Goal: Task Accomplishment & Management: Use online tool/utility

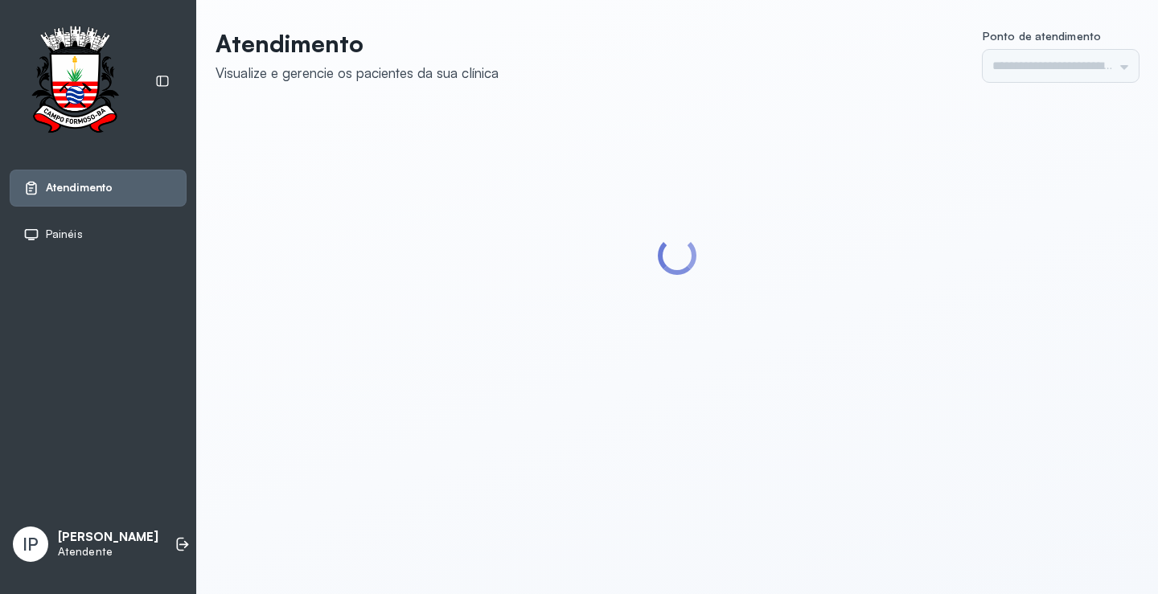
type input "*********"
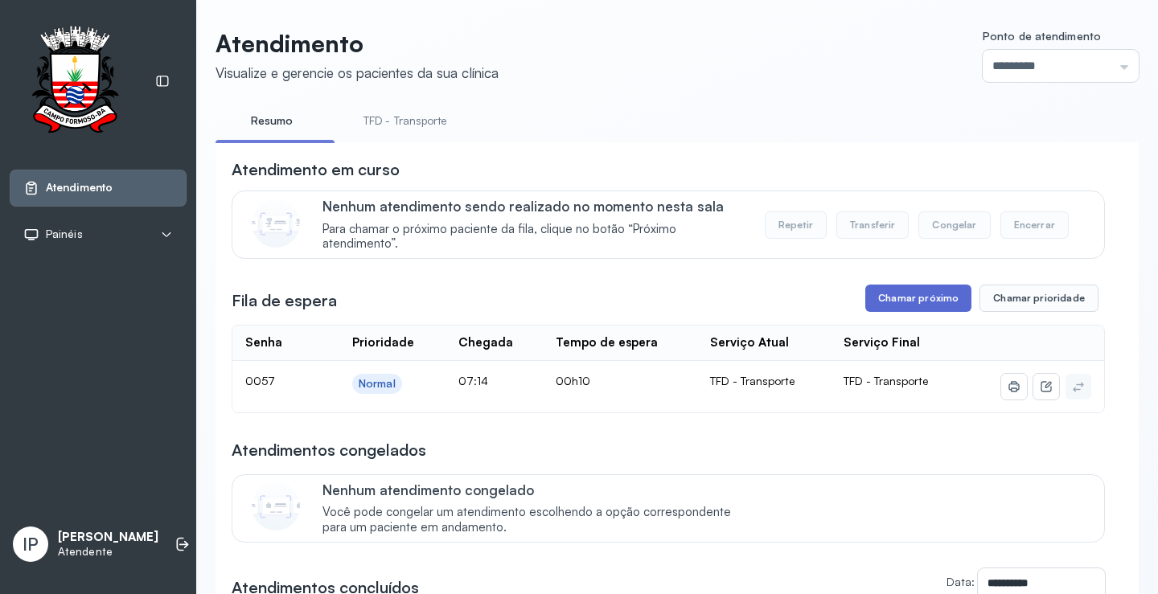
click at [923, 302] on button "Chamar próximo" at bounding box center [919, 298] width 106 height 27
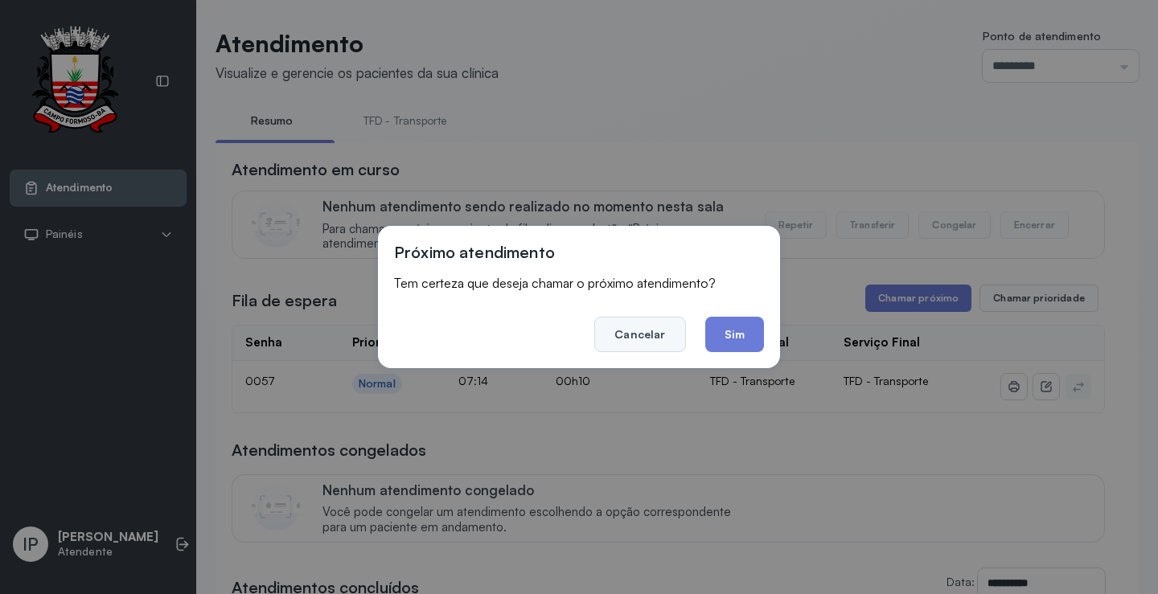
click at [637, 317] on button "Cancelar" at bounding box center [639, 334] width 91 height 35
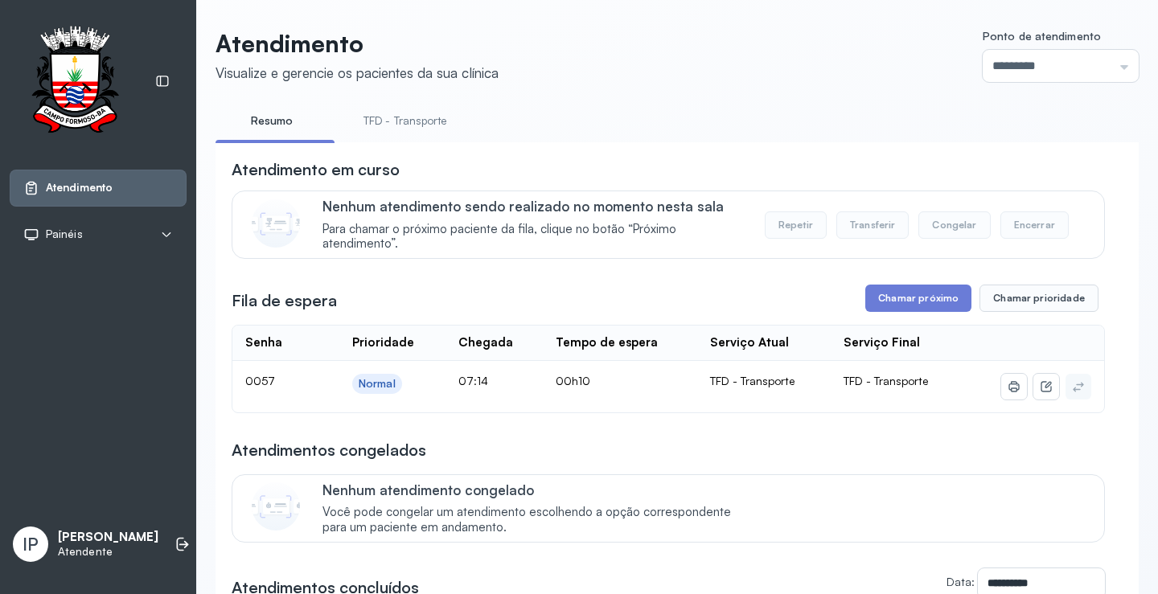
click at [429, 121] on link "TFD - Transporte" at bounding box center [405, 121] width 116 height 27
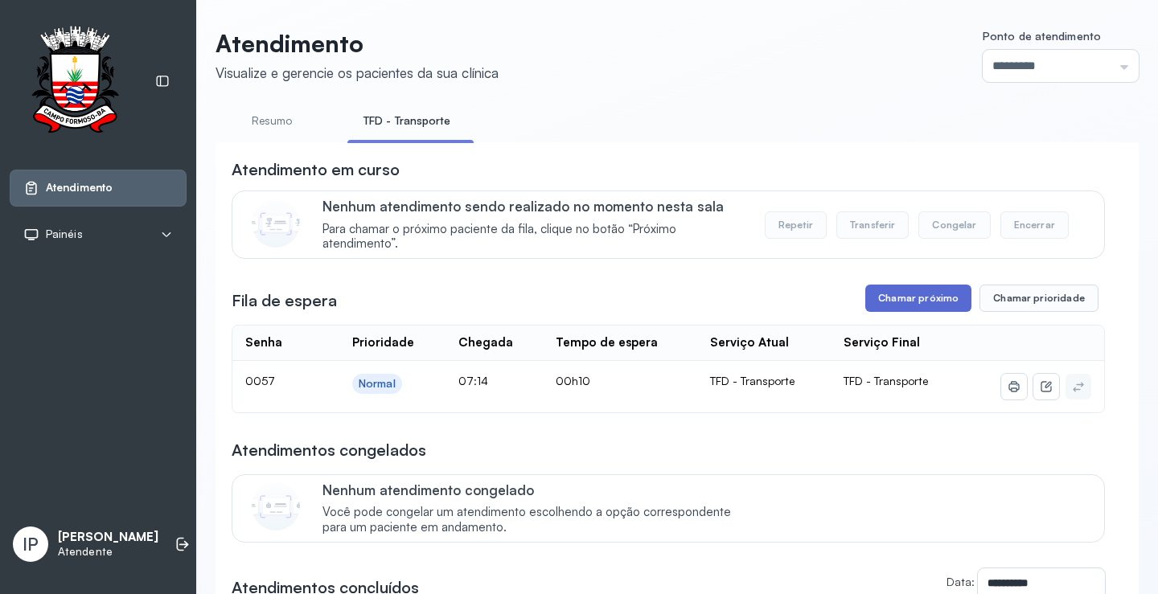
click at [908, 306] on button "Chamar próximo" at bounding box center [919, 298] width 106 height 27
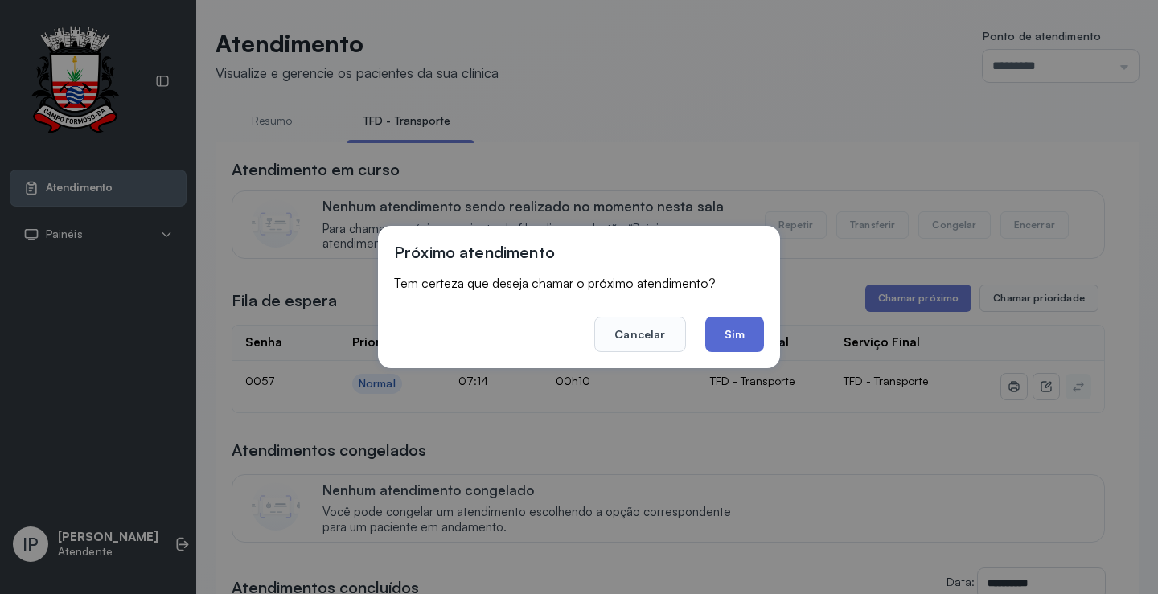
click at [742, 323] on button "Sim" at bounding box center [734, 334] width 59 height 35
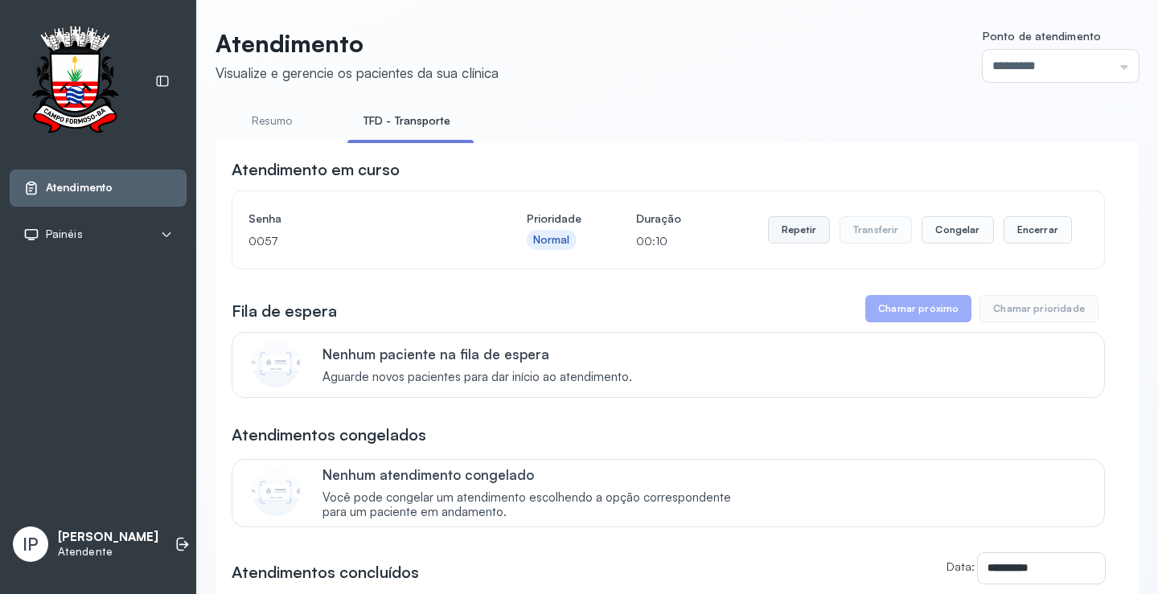
click at [802, 241] on button "Repetir" at bounding box center [799, 229] width 62 height 27
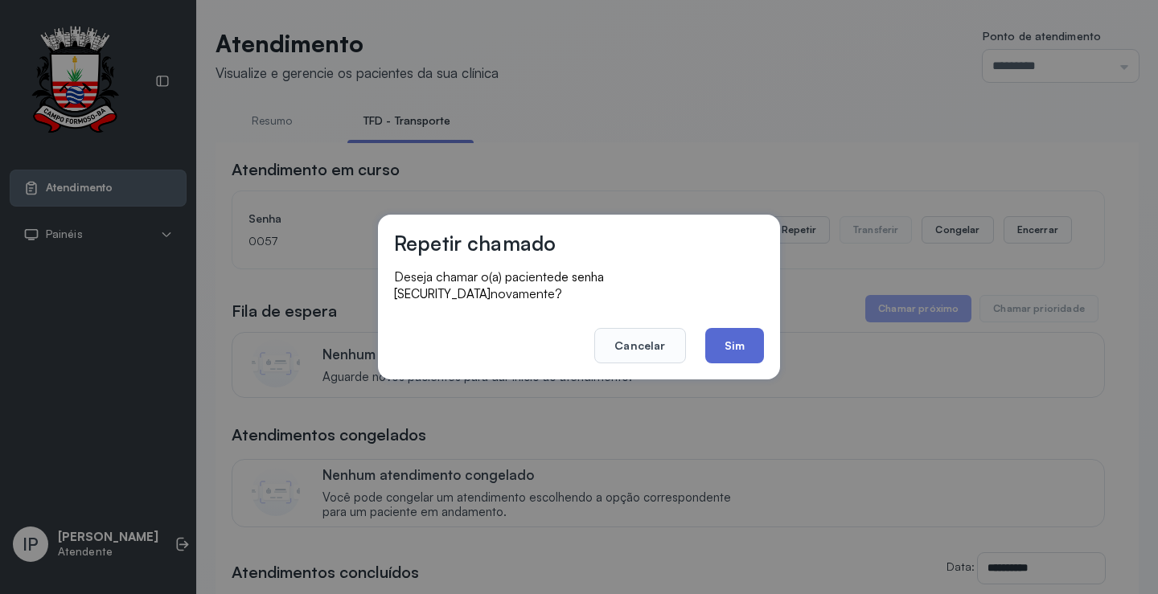
click at [734, 340] on button "Sim" at bounding box center [734, 345] width 59 height 35
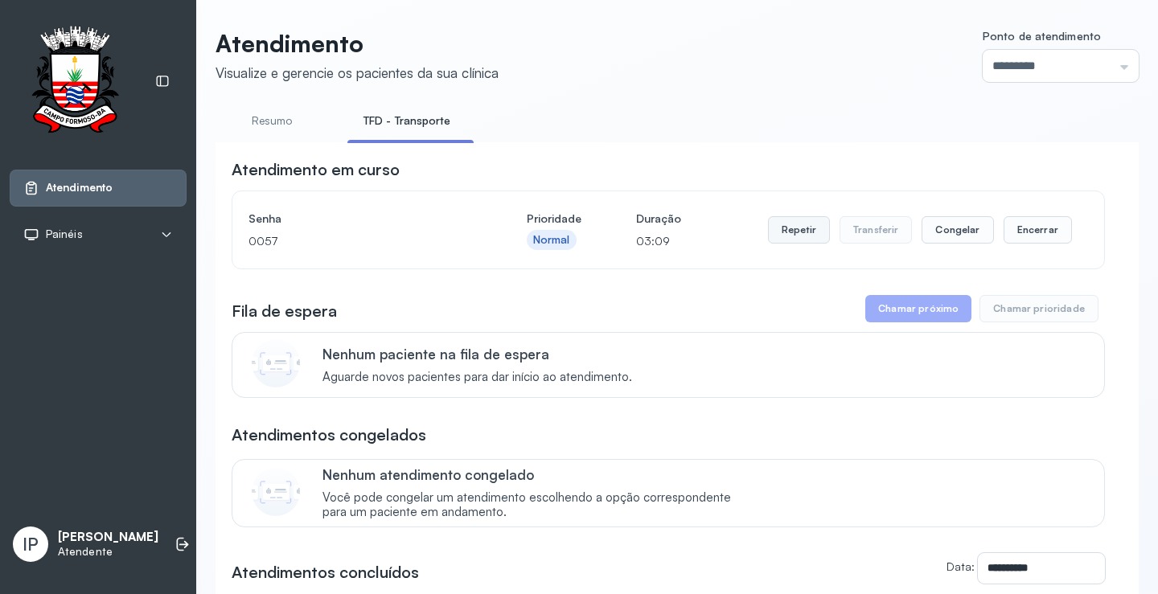
click at [795, 234] on button "Repetir" at bounding box center [799, 229] width 62 height 27
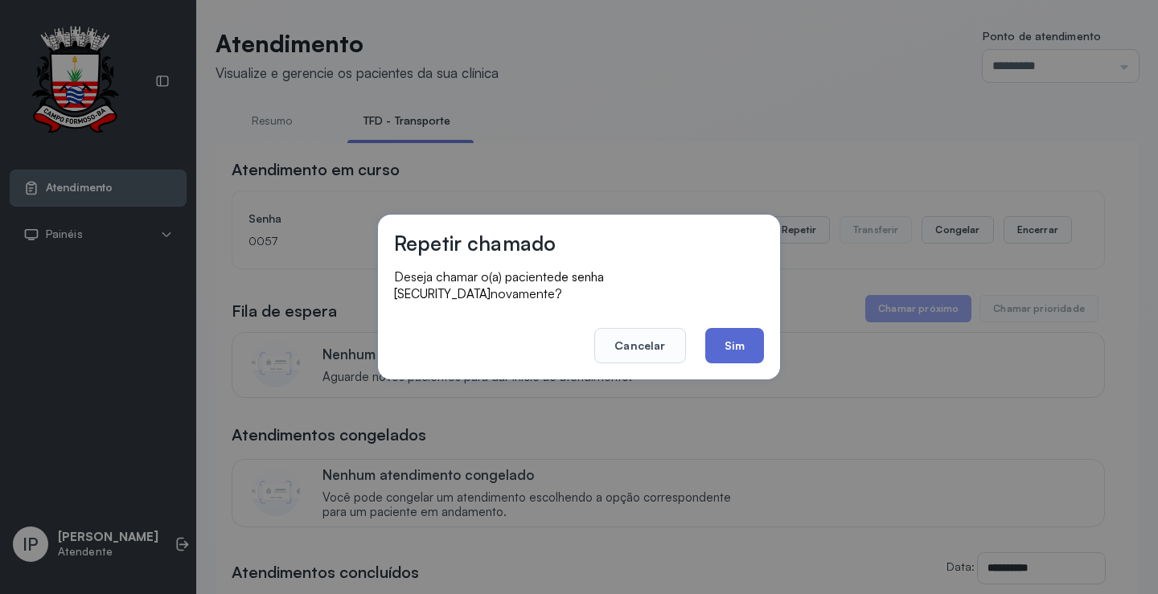
click at [742, 352] on button "Sim" at bounding box center [734, 345] width 59 height 35
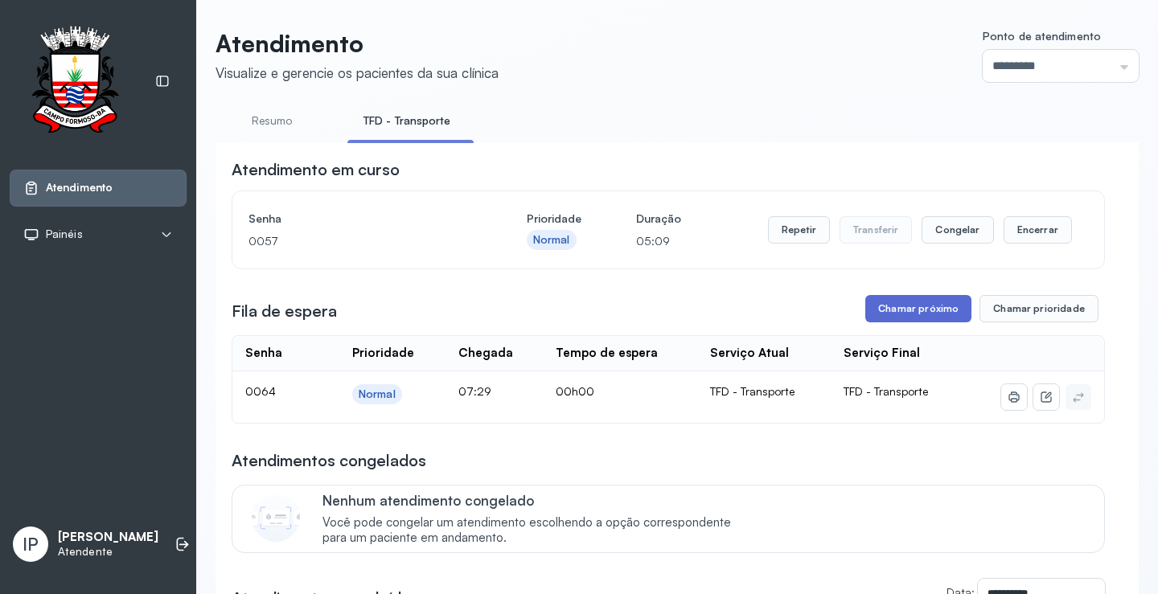
click at [924, 315] on button "Chamar próximo" at bounding box center [919, 308] width 106 height 27
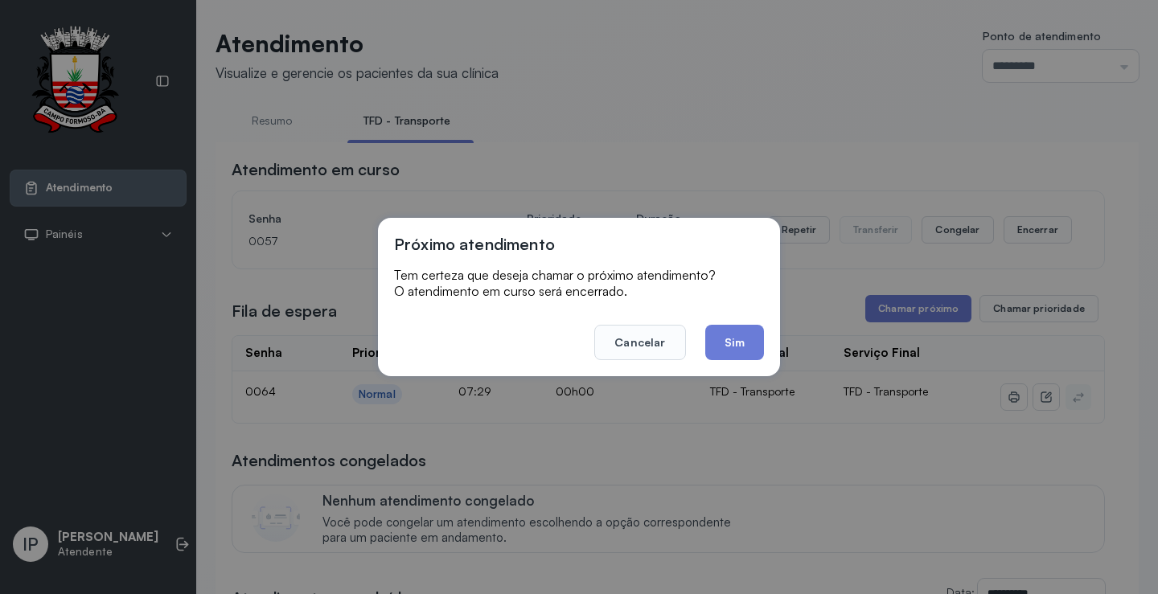
click at [743, 342] on button "Sim" at bounding box center [734, 342] width 59 height 35
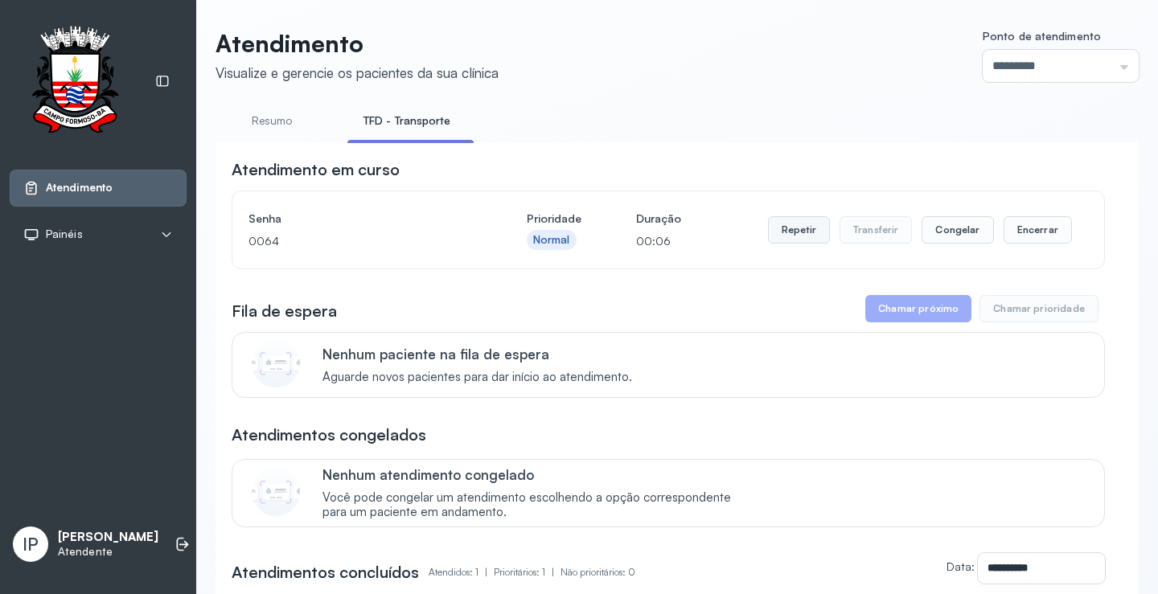
click at [777, 230] on button "Repetir" at bounding box center [799, 229] width 62 height 27
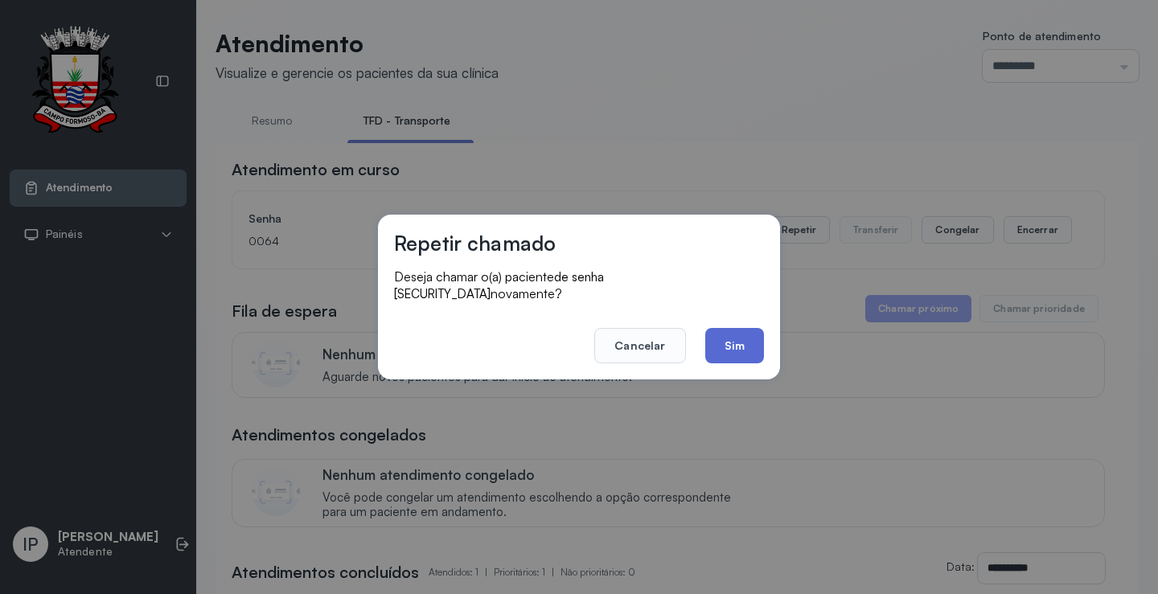
click at [726, 334] on button "Sim" at bounding box center [734, 345] width 59 height 35
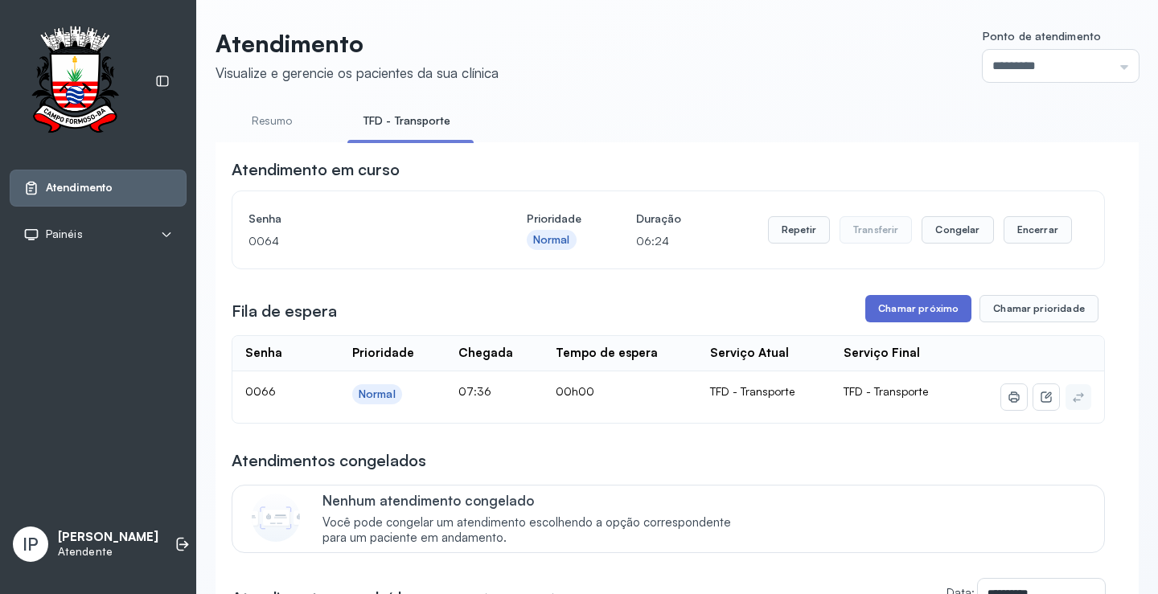
click at [902, 317] on button "Chamar próximo" at bounding box center [919, 308] width 106 height 27
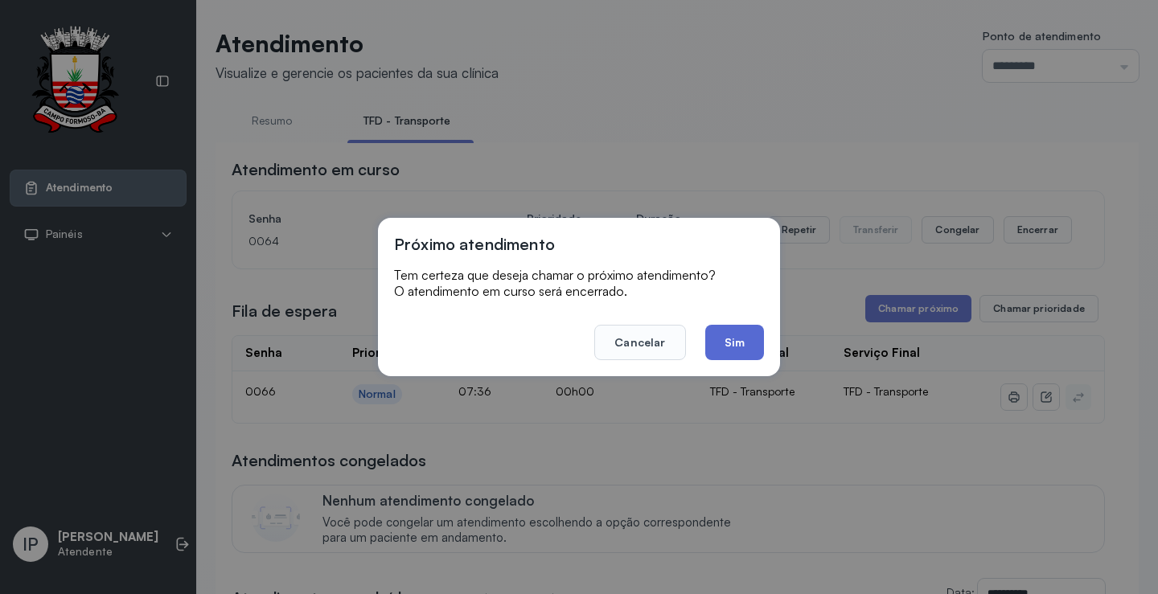
click at [738, 338] on button "Sim" at bounding box center [734, 342] width 59 height 35
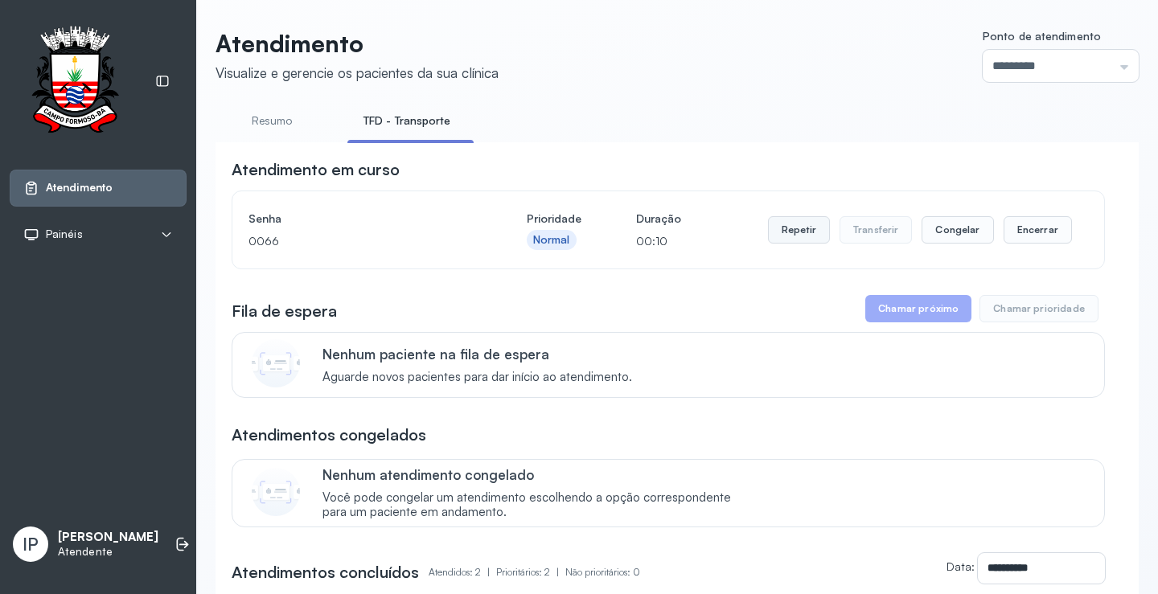
click at [777, 242] on button "Repetir" at bounding box center [799, 229] width 62 height 27
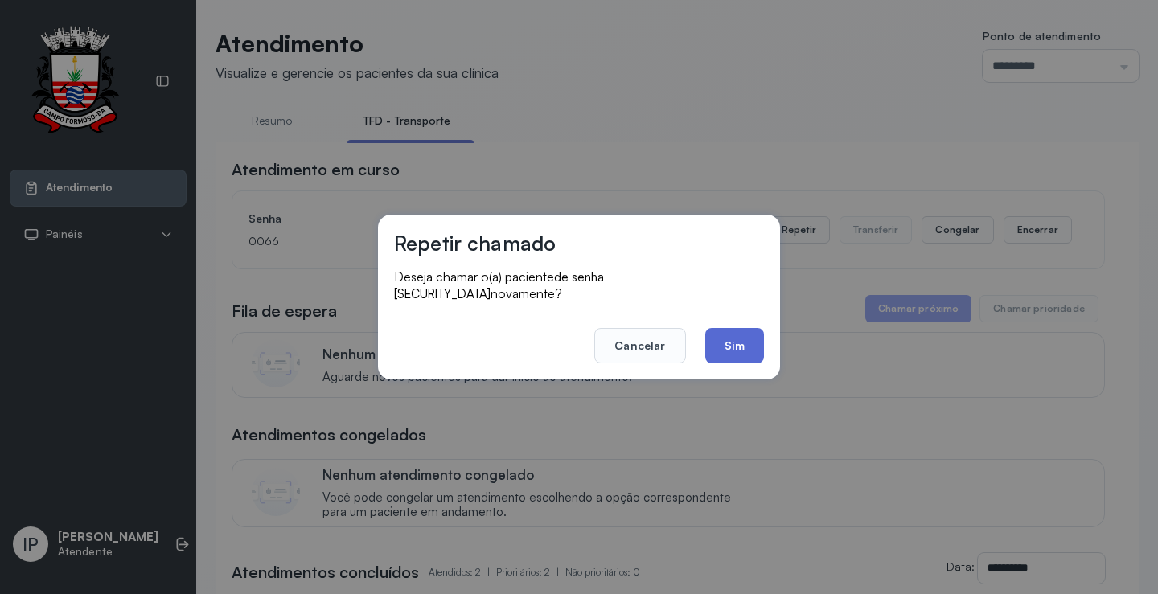
click at [734, 338] on button "Sim" at bounding box center [734, 345] width 59 height 35
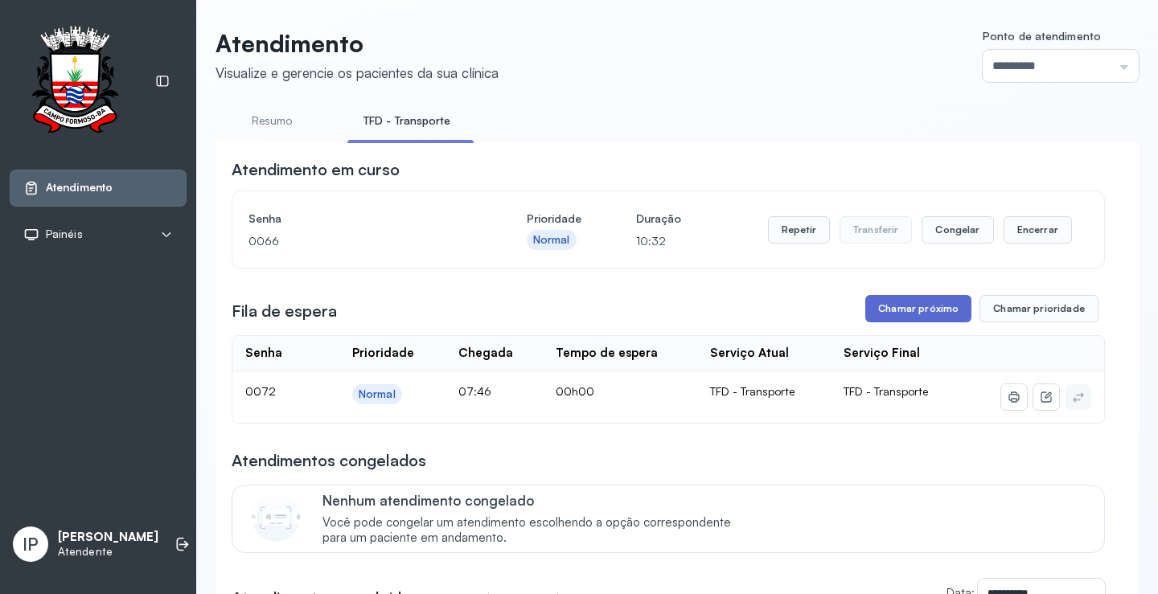
click at [899, 303] on button "Chamar próximo" at bounding box center [919, 308] width 106 height 27
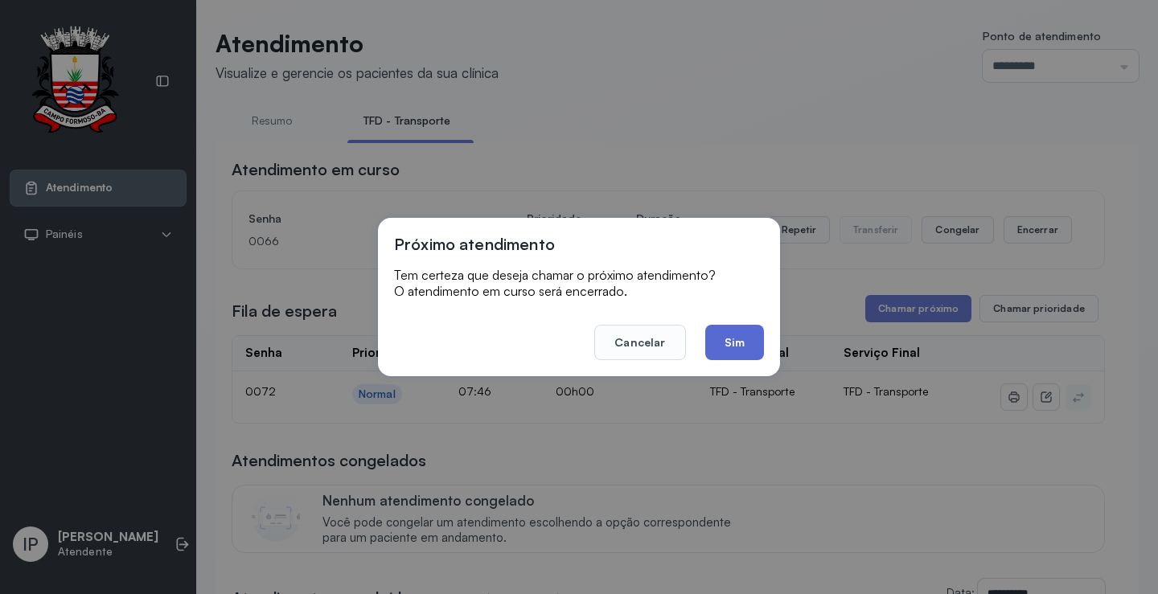
click at [742, 328] on button "Sim" at bounding box center [734, 342] width 59 height 35
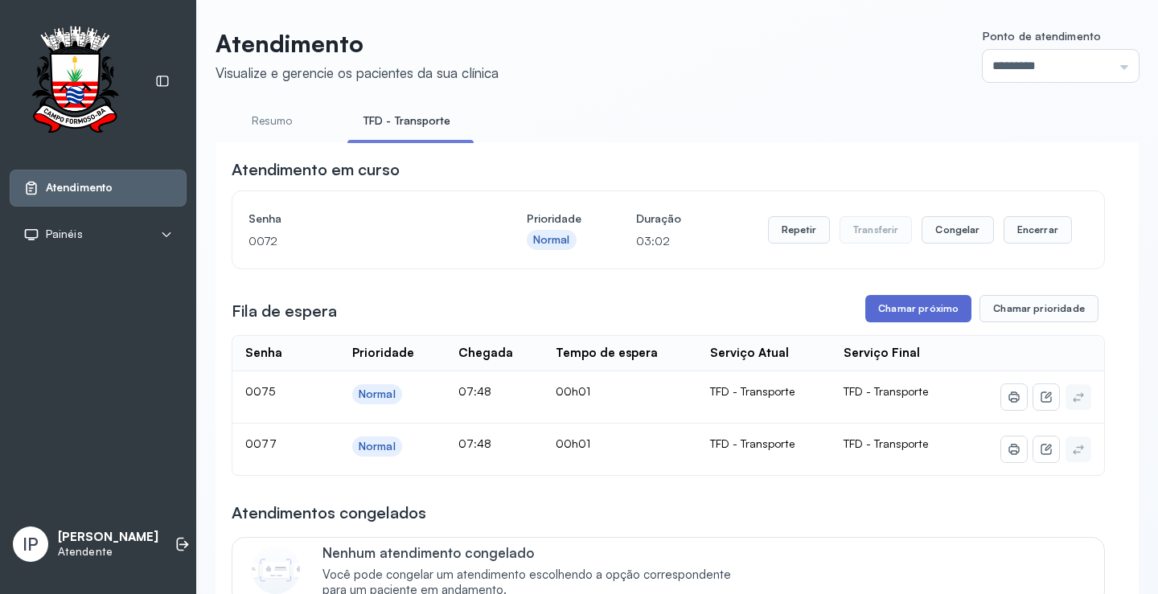
click at [911, 321] on button "Chamar próximo" at bounding box center [919, 308] width 106 height 27
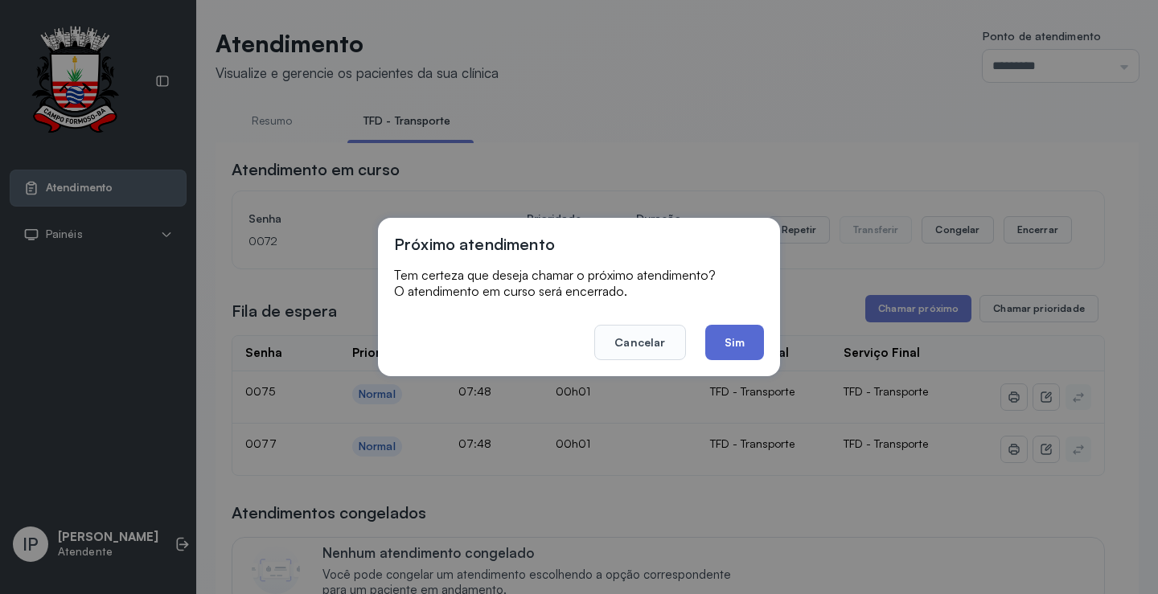
click at [741, 337] on button "Sim" at bounding box center [734, 342] width 59 height 35
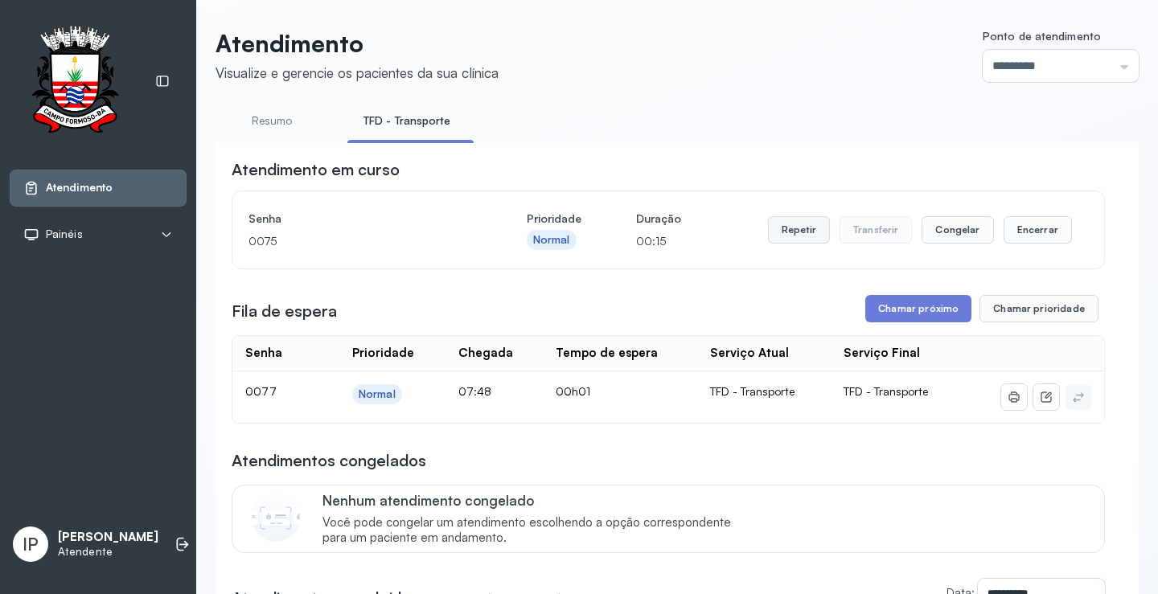
click at [768, 236] on button "Repetir" at bounding box center [799, 229] width 62 height 27
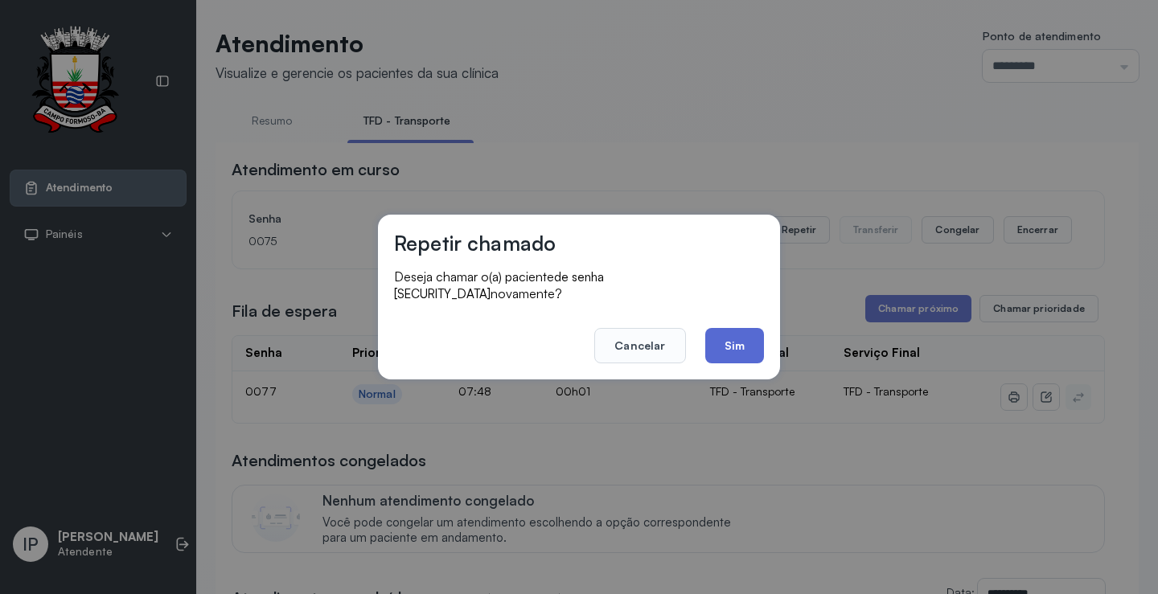
click at [728, 328] on button "Sim" at bounding box center [734, 345] width 59 height 35
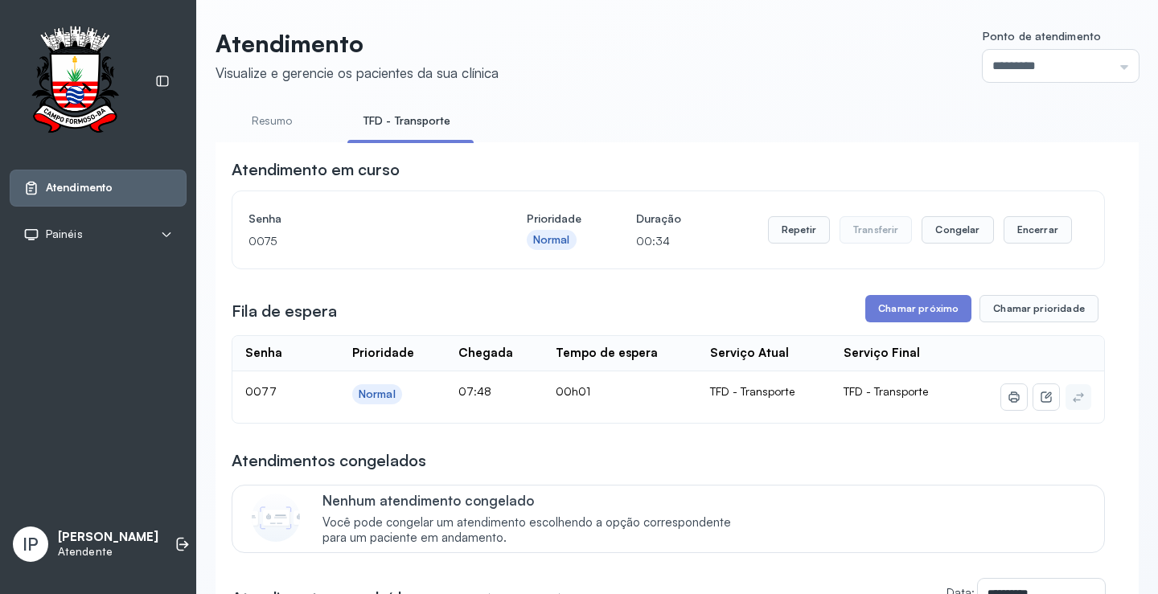
click at [795, 231] on button "Repetir" at bounding box center [799, 229] width 62 height 27
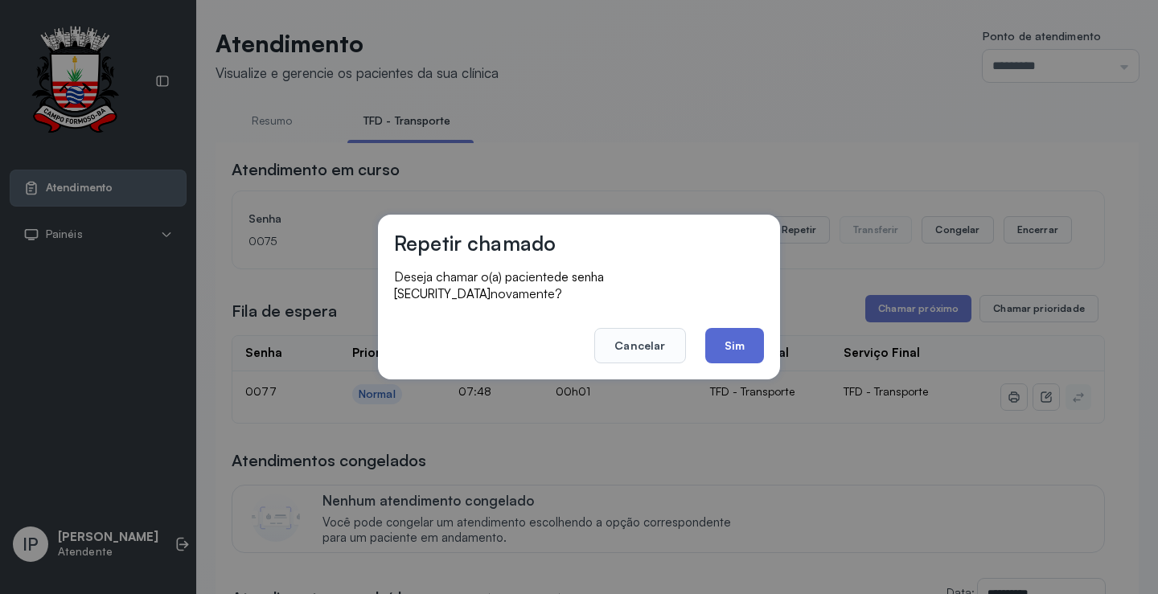
click at [724, 335] on button "Sim" at bounding box center [734, 345] width 59 height 35
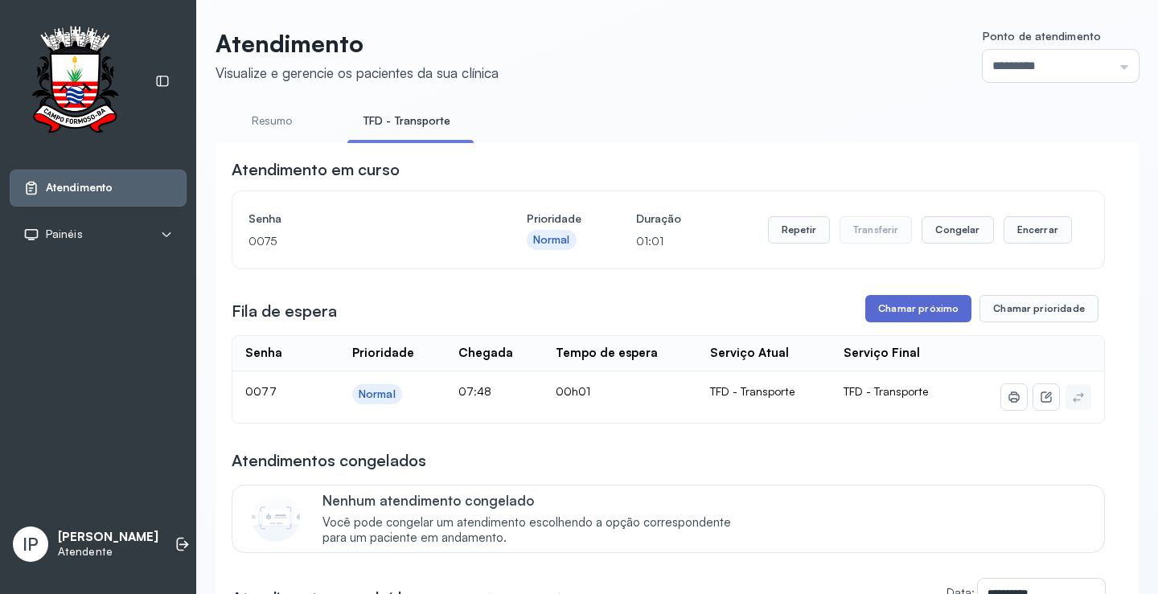
click at [924, 308] on button "Chamar próximo" at bounding box center [919, 308] width 106 height 27
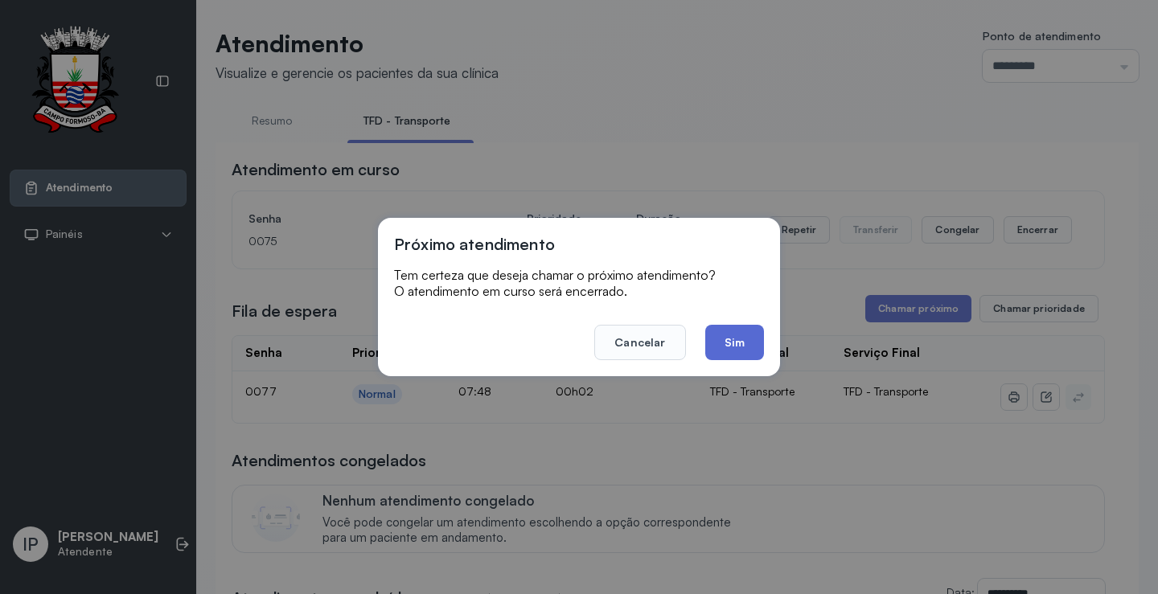
click at [728, 335] on button "Sim" at bounding box center [734, 342] width 59 height 35
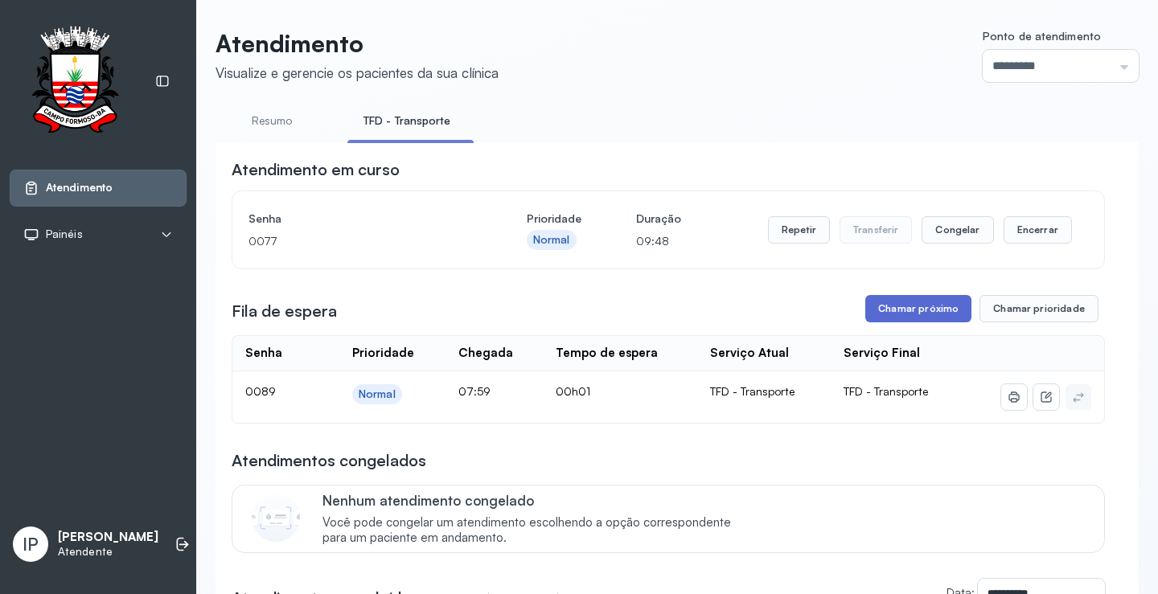
click at [877, 317] on button "Chamar próximo" at bounding box center [919, 308] width 106 height 27
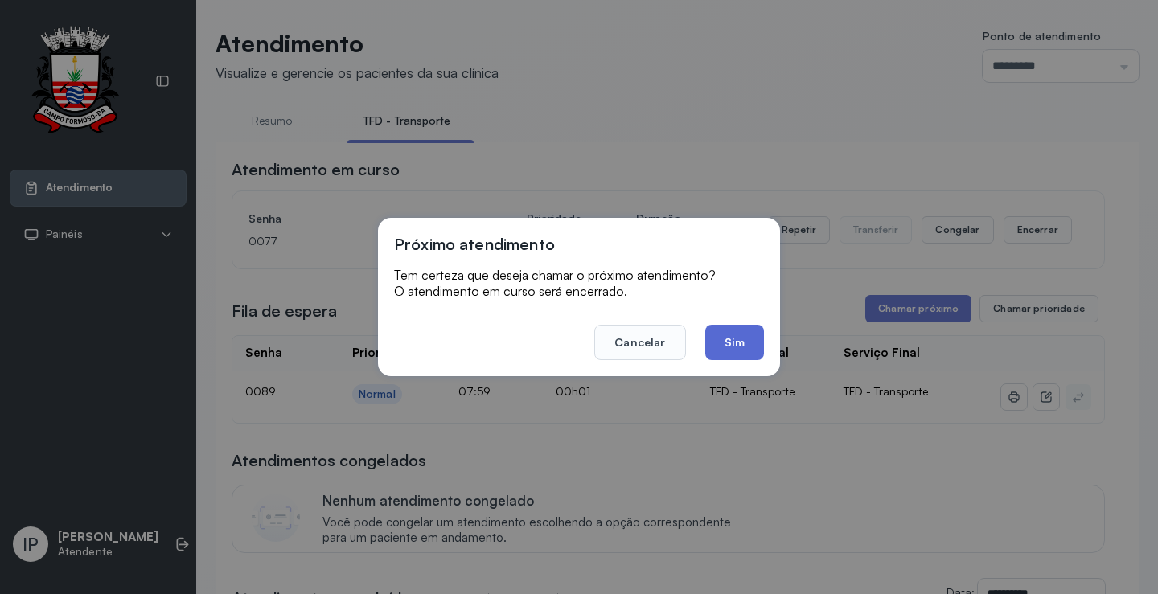
click at [748, 339] on button "Sim" at bounding box center [734, 342] width 59 height 35
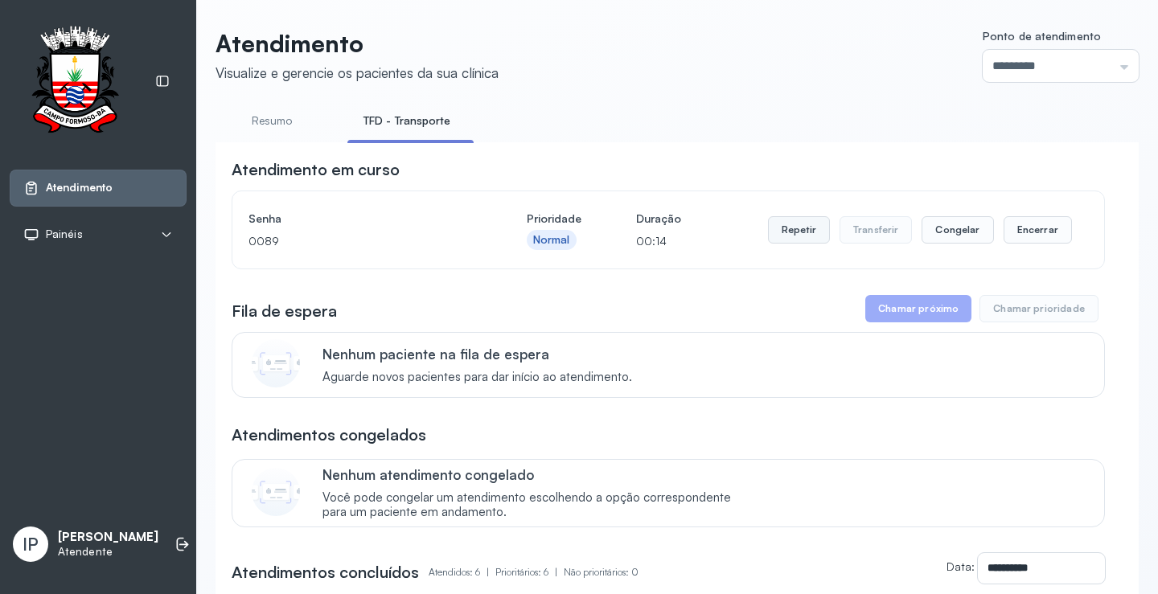
click at [798, 225] on button "Repetir" at bounding box center [799, 229] width 62 height 27
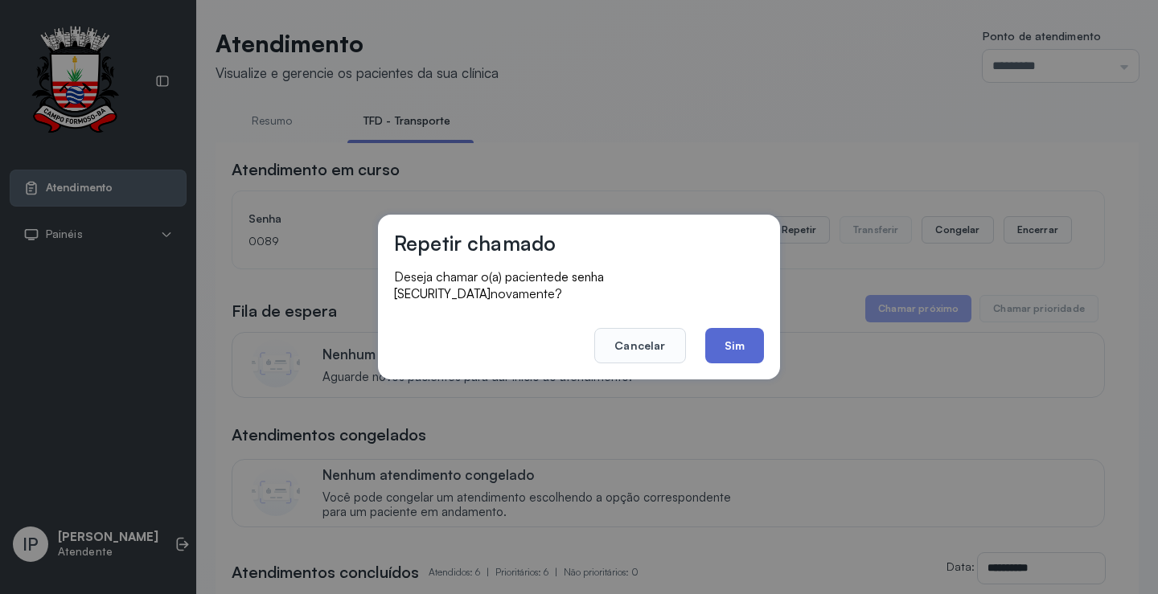
click at [728, 328] on button "Sim" at bounding box center [734, 345] width 59 height 35
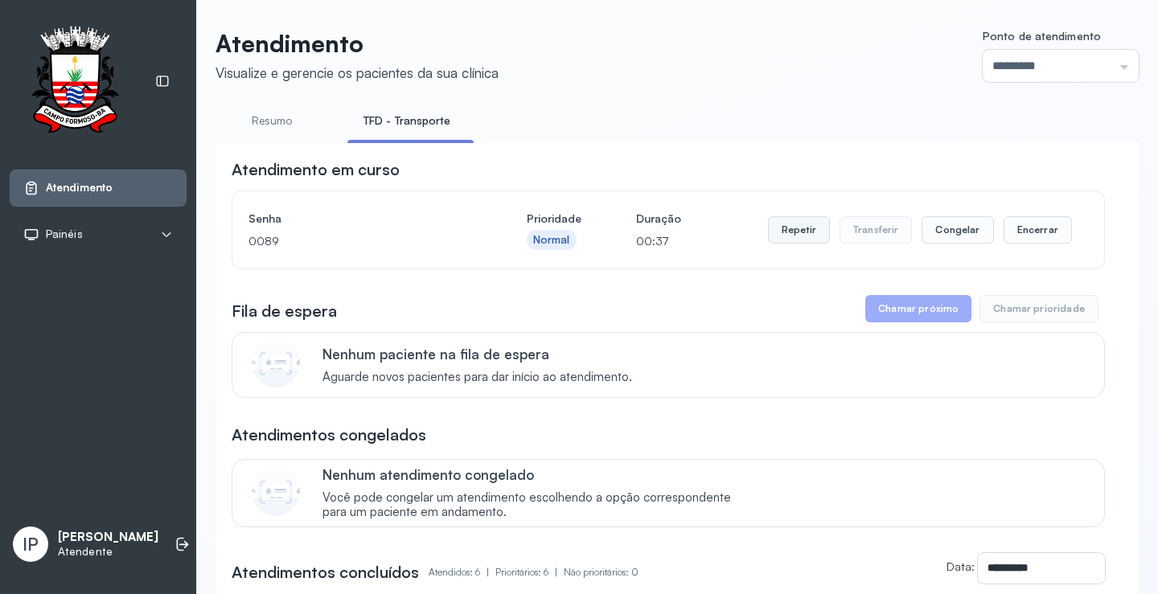
click at [775, 240] on button "Repetir" at bounding box center [799, 229] width 62 height 27
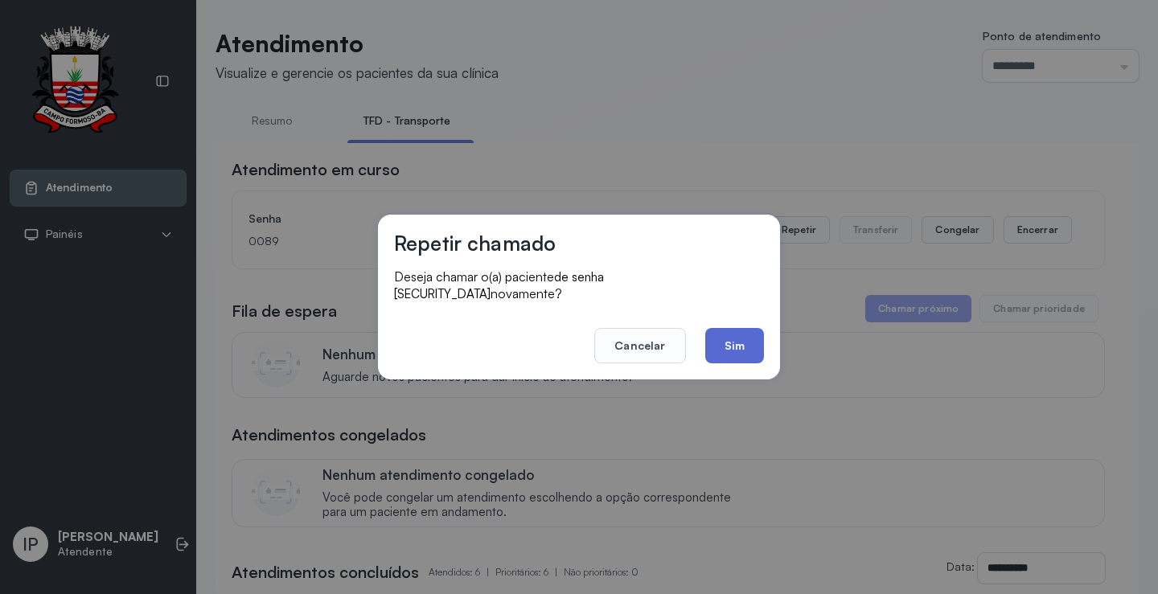
click at [746, 328] on button "Sim" at bounding box center [734, 345] width 59 height 35
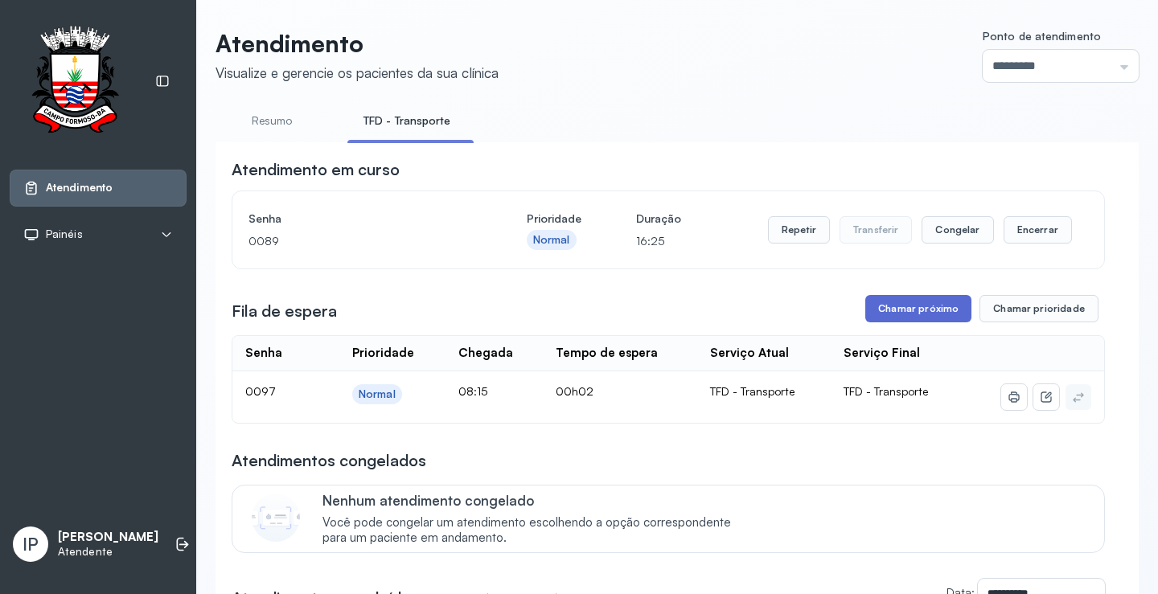
click at [915, 305] on button "Chamar próximo" at bounding box center [919, 308] width 106 height 27
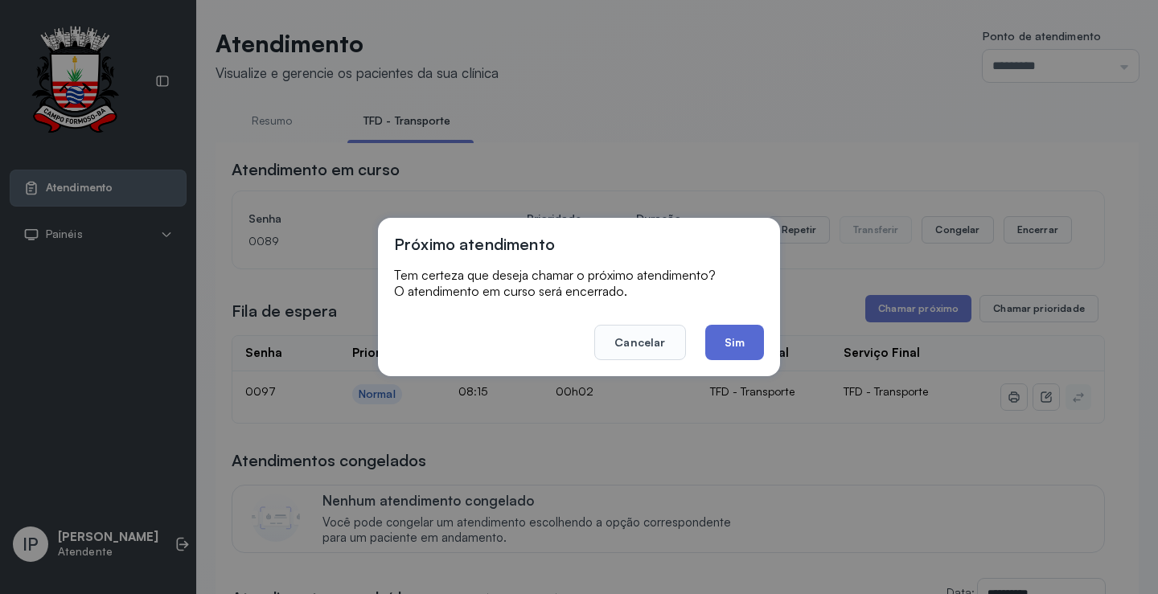
click at [718, 347] on button "Sim" at bounding box center [734, 342] width 59 height 35
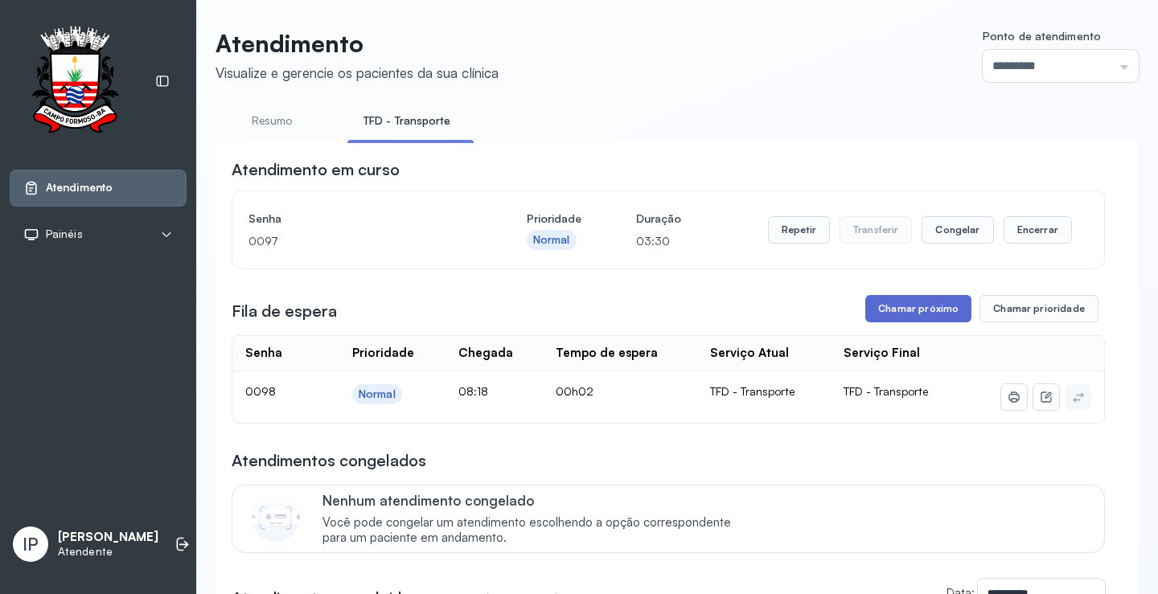
click at [949, 308] on button "Chamar próximo" at bounding box center [919, 308] width 106 height 27
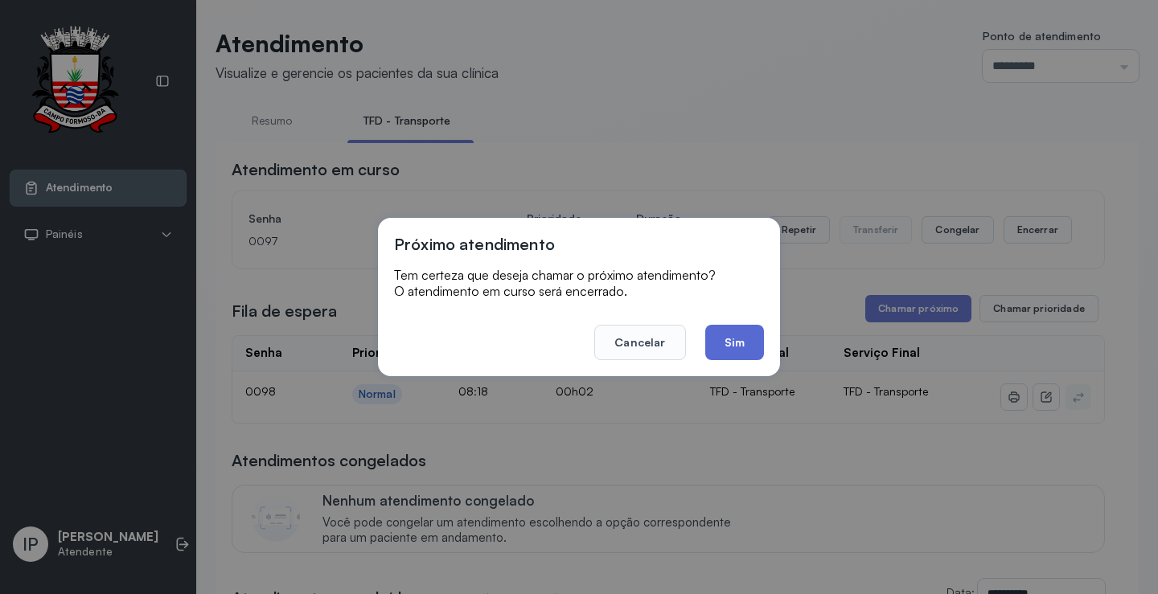
click at [743, 351] on button "Sim" at bounding box center [734, 342] width 59 height 35
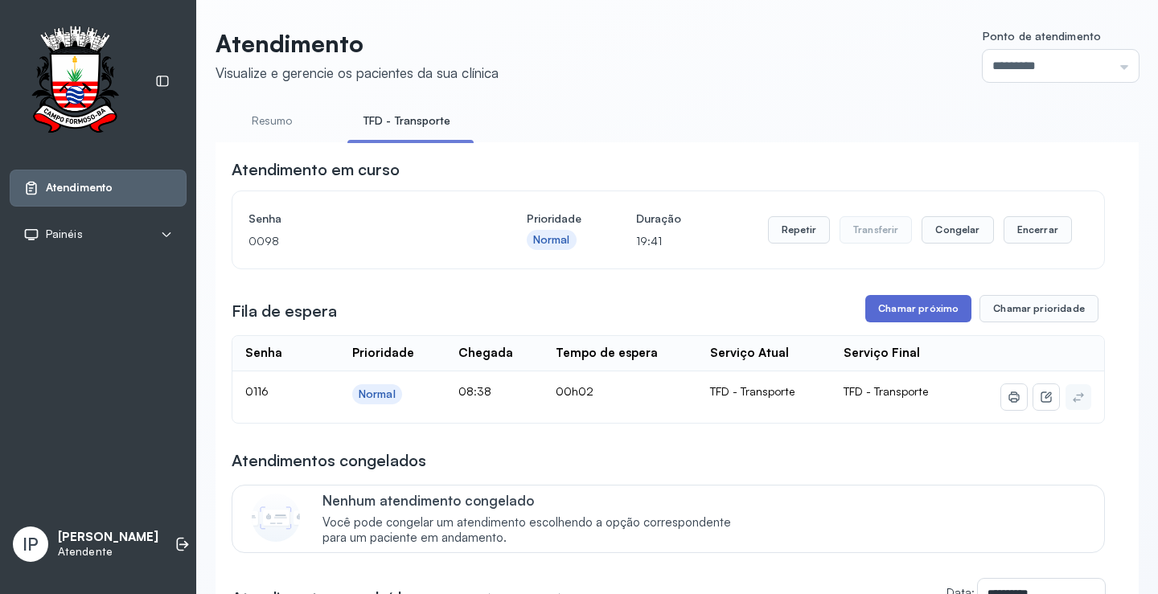
click at [907, 305] on button "Chamar próximo" at bounding box center [919, 308] width 106 height 27
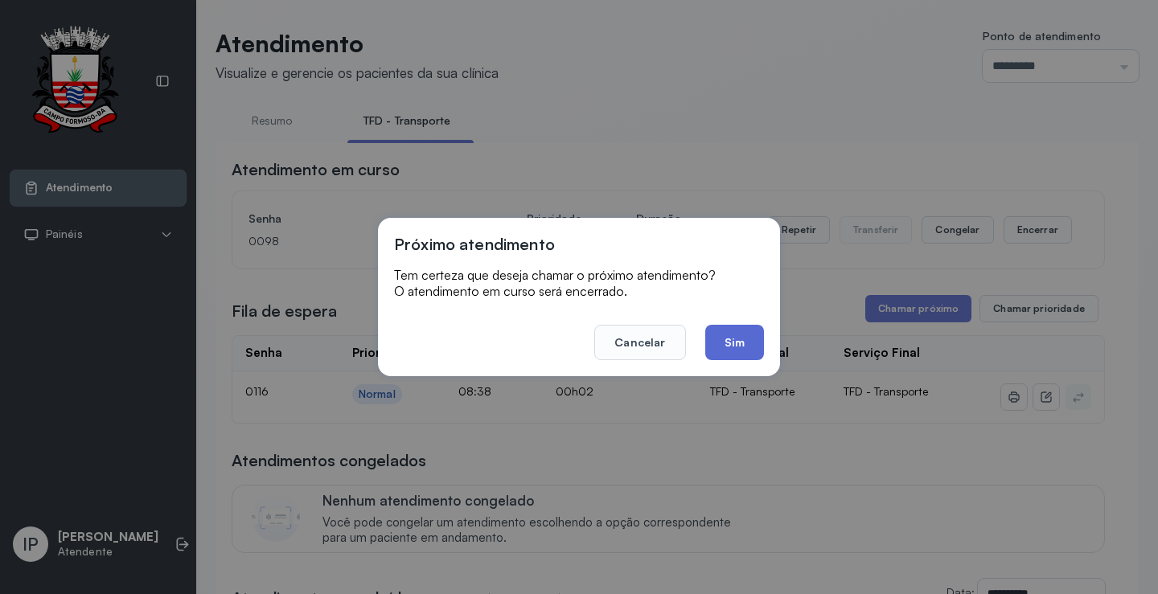
click at [718, 344] on button "Sim" at bounding box center [734, 342] width 59 height 35
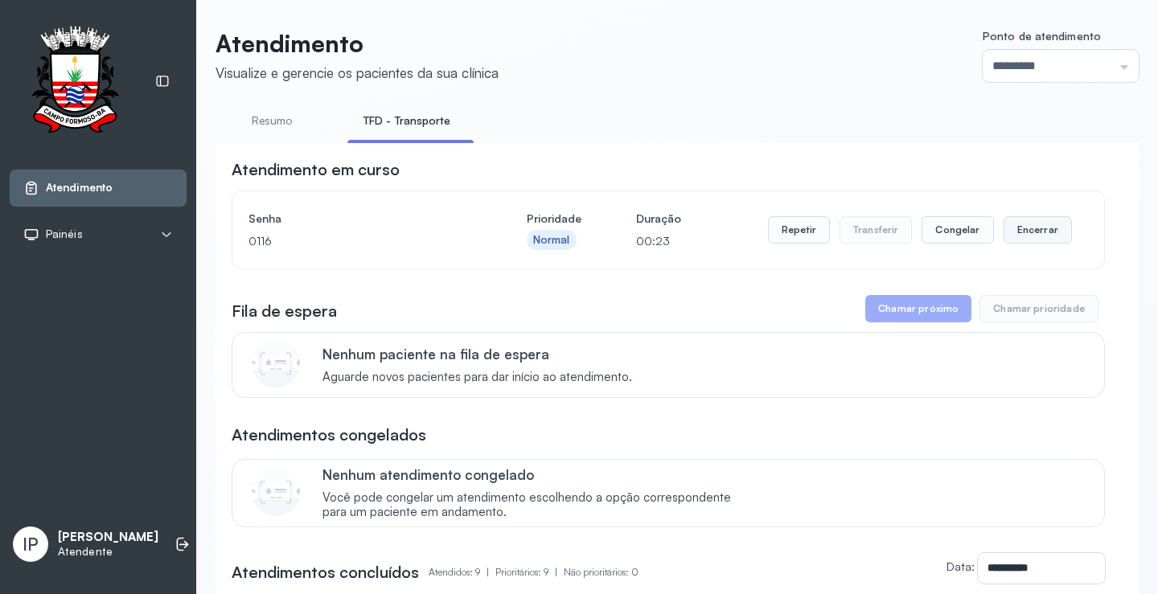
click at [1041, 234] on button "Encerrar" at bounding box center [1038, 229] width 68 height 27
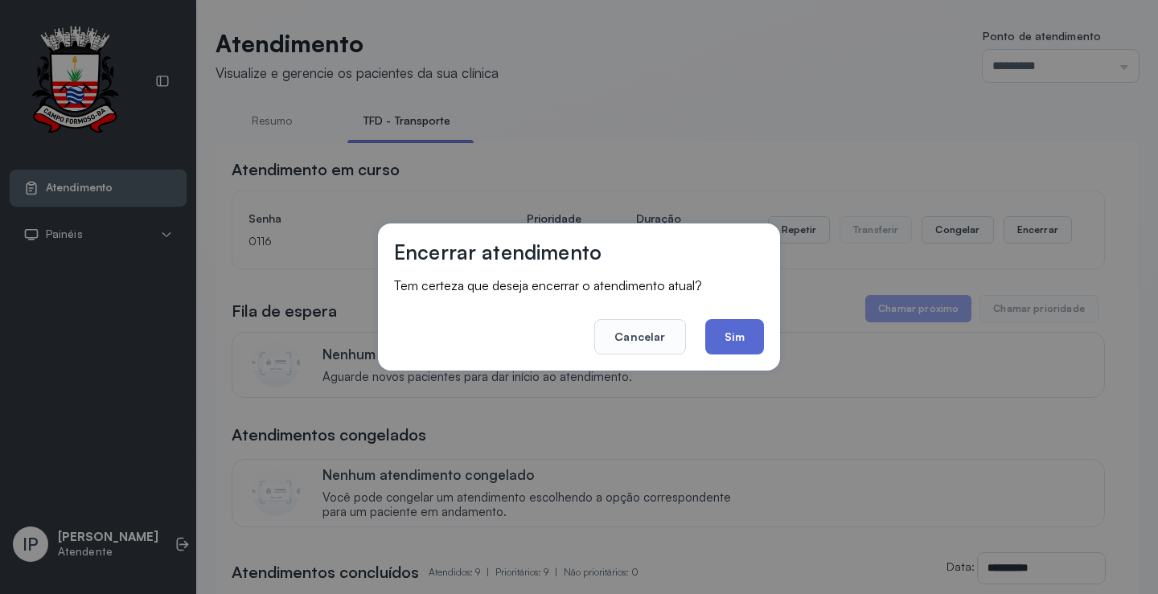
click at [754, 330] on button "Sim" at bounding box center [734, 336] width 59 height 35
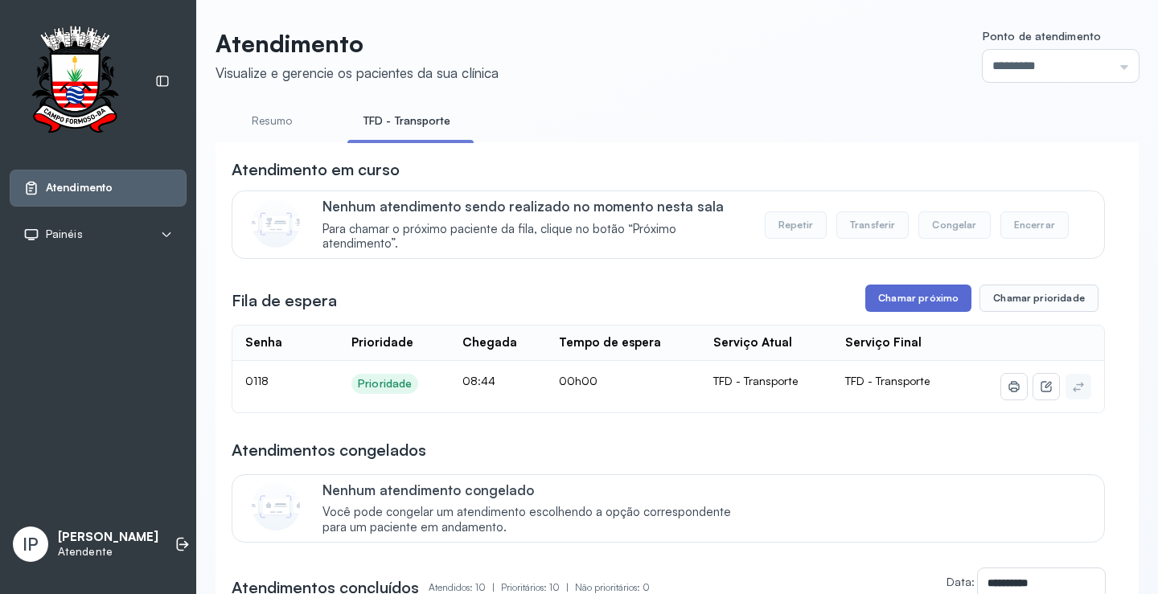
click at [927, 296] on button "Chamar próximo" at bounding box center [919, 298] width 106 height 27
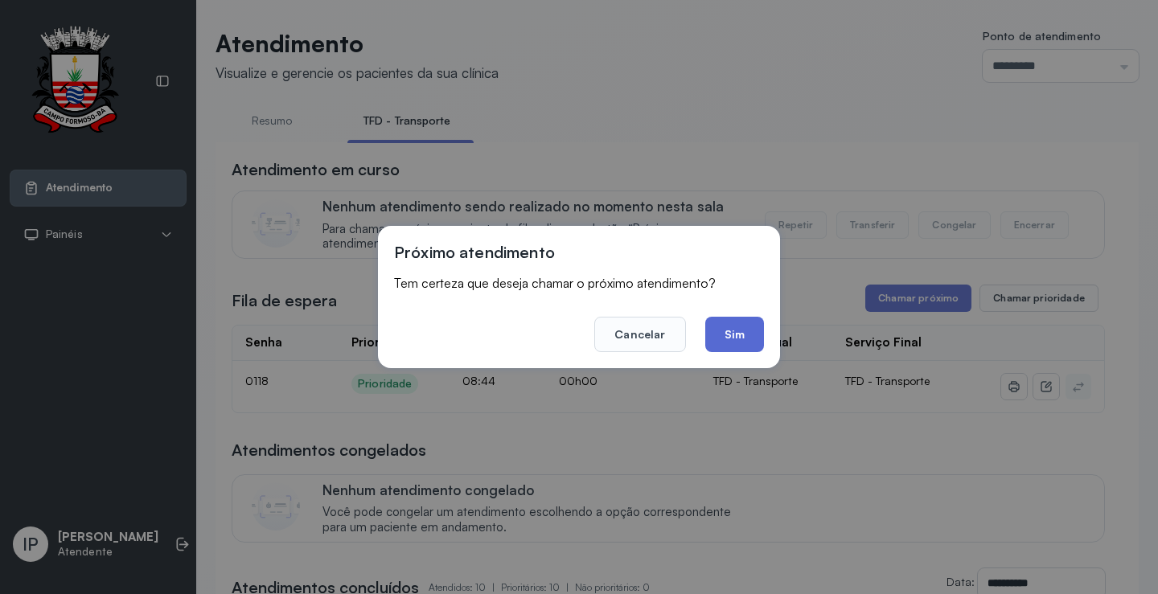
click at [728, 339] on button "Sim" at bounding box center [734, 334] width 59 height 35
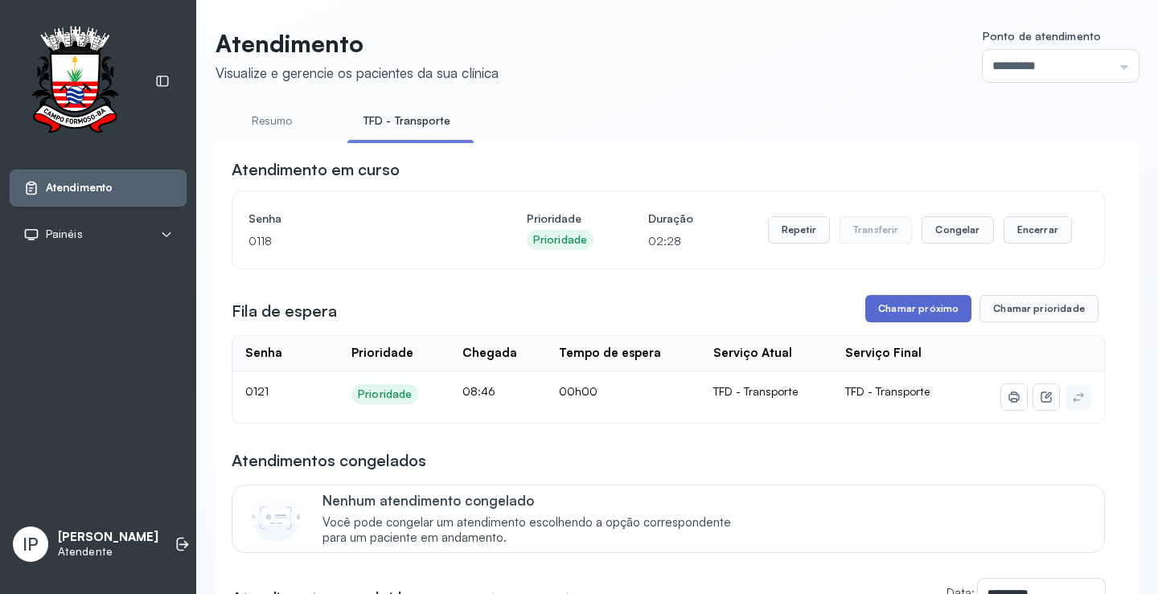
click at [920, 314] on button "Chamar próximo" at bounding box center [919, 308] width 106 height 27
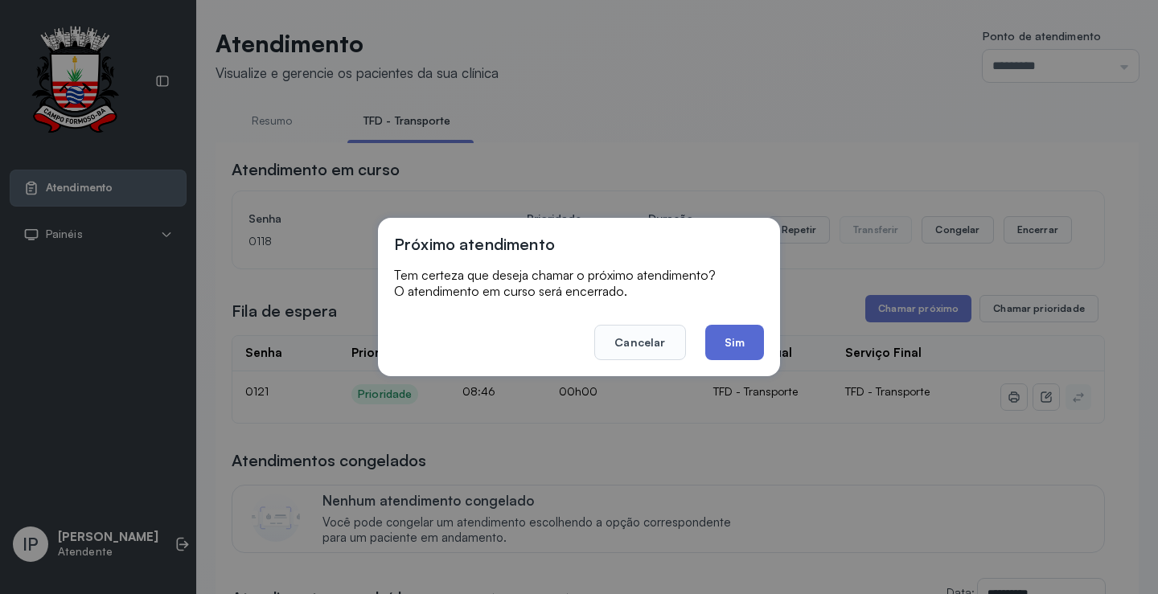
click at [761, 340] on button "Sim" at bounding box center [734, 342] width 59 height 35
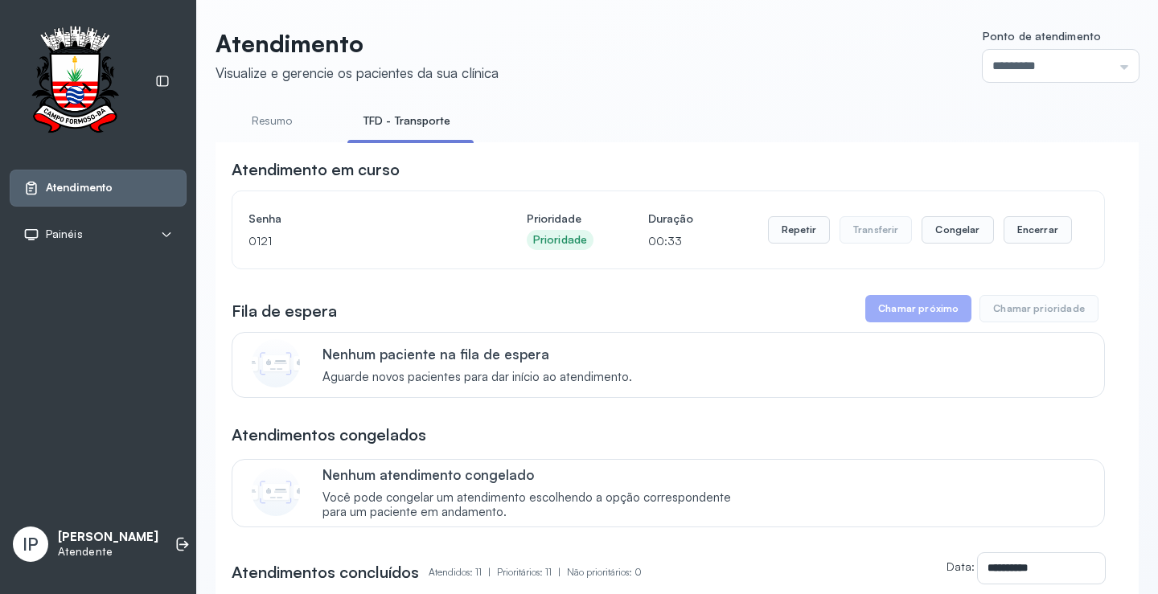
click at [796, 220] on div "Repetir Transferir Congelar Encerrar" at bounding box center [920, 230] width 304 height 45
click at [800, 238] on button "Repetir" at bounding box center [799, 229] width 62 height 27
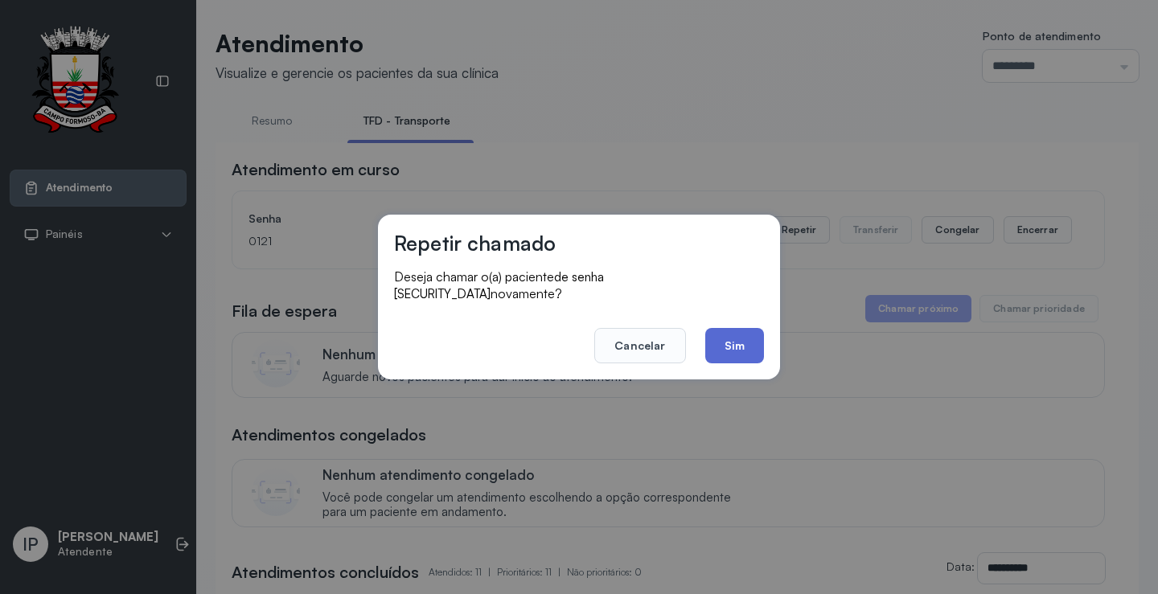
click at [756, 345] on button "Sim" at bounding box center [734, 345] width 59 height 35
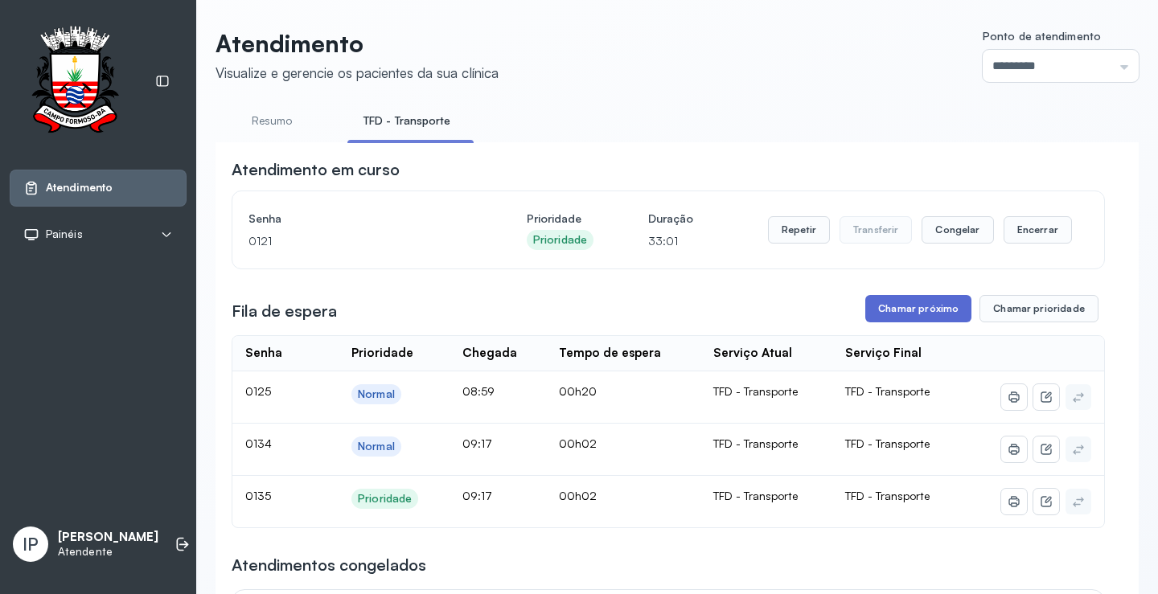
click at [889, 312] on button "Chamar próximo" at bounding box center [919, 308] width 106 height 27
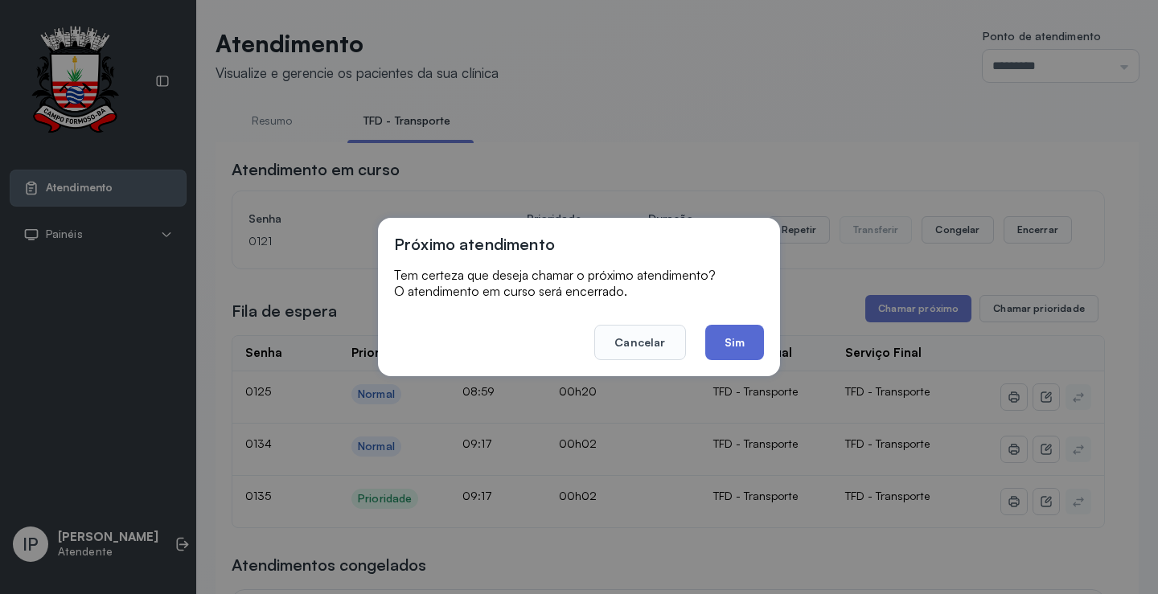
click at [746, 348] on button "Sim" at bounding box center [734, 342] width 59 height 35
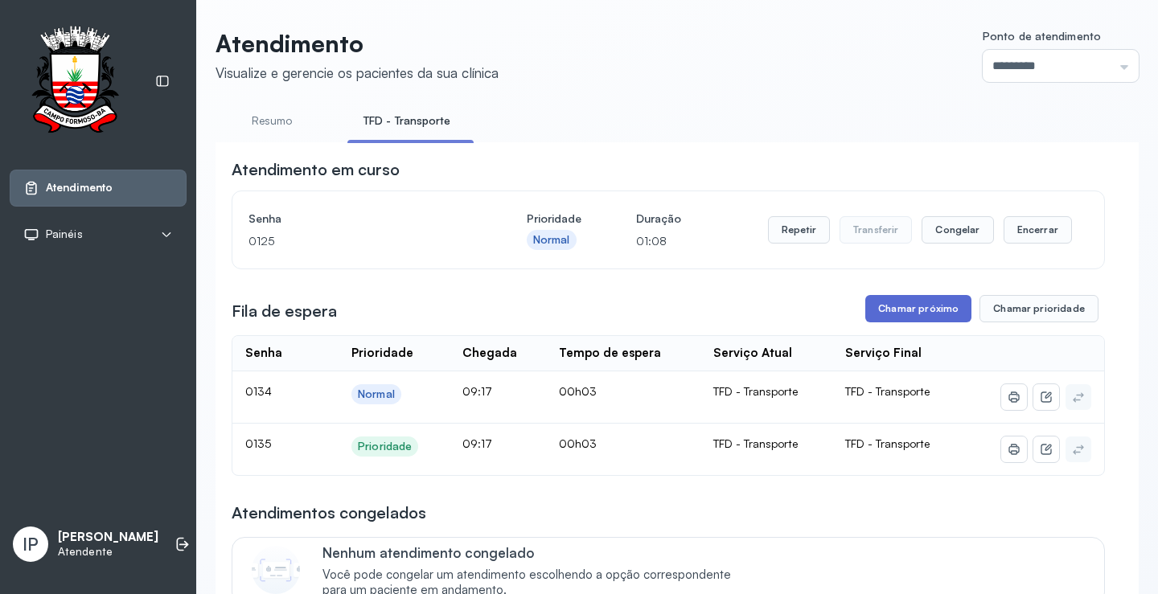
click at [912, 309] on button "Chamar próximo" at bounding box center [919, 308] width 106 height 27
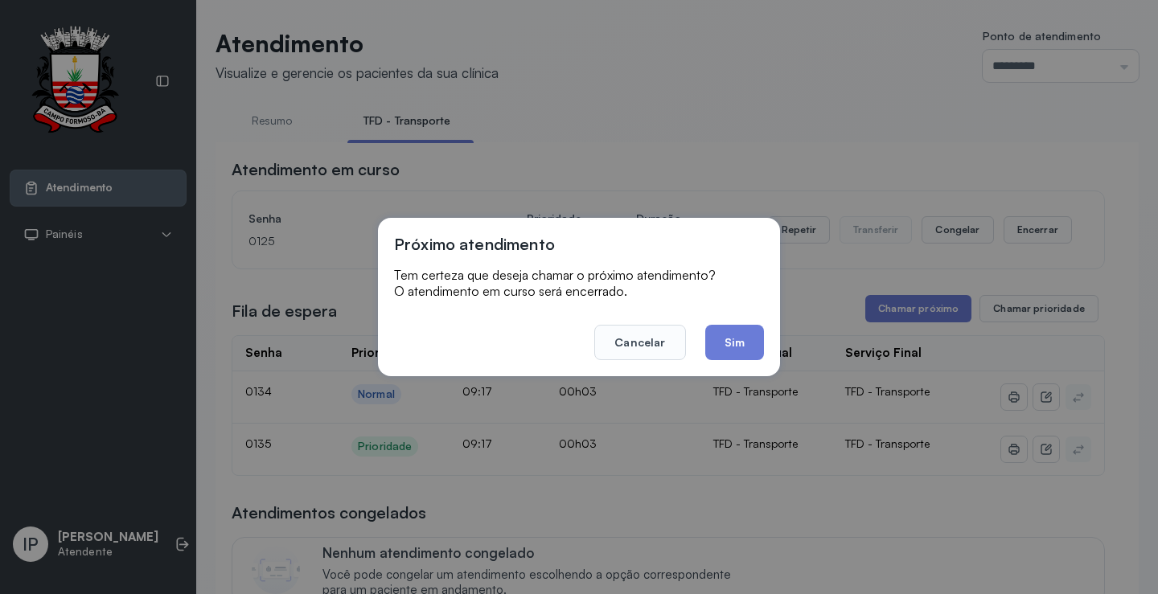
click at [704, 335] on footer "Cancelar Sim" at bounding box center [579, 331] width 370 height 58
click at [712, 335] on button "Sim" at bounding box center [734, 342] width 59 height 35
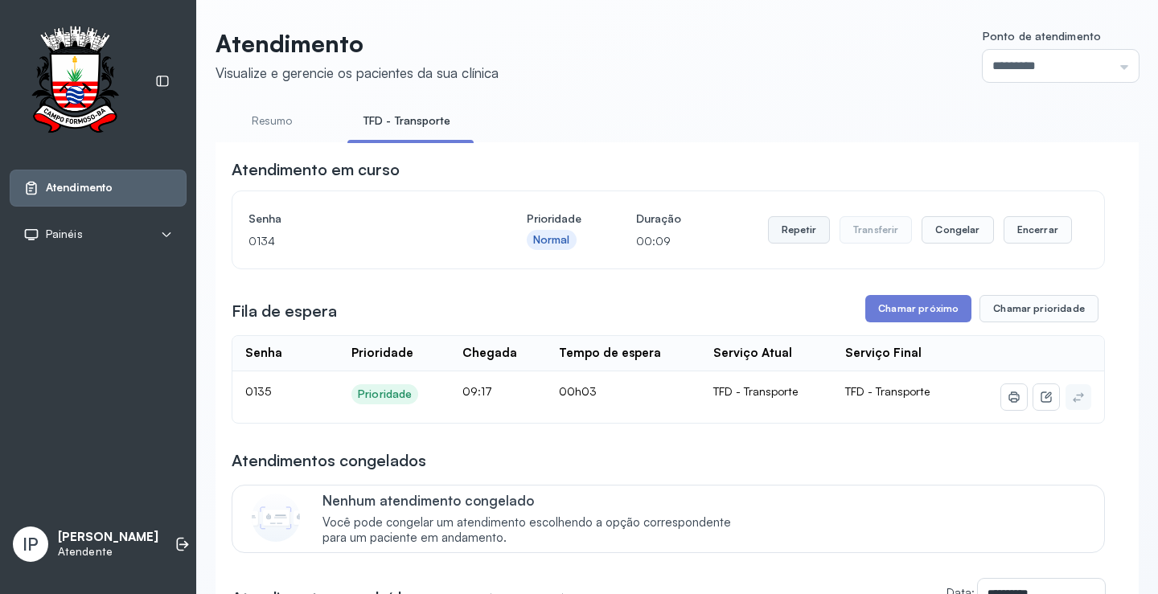
click at [812, 241] on button "Repetir" at bounding box center [799, 229] width 62 height 27
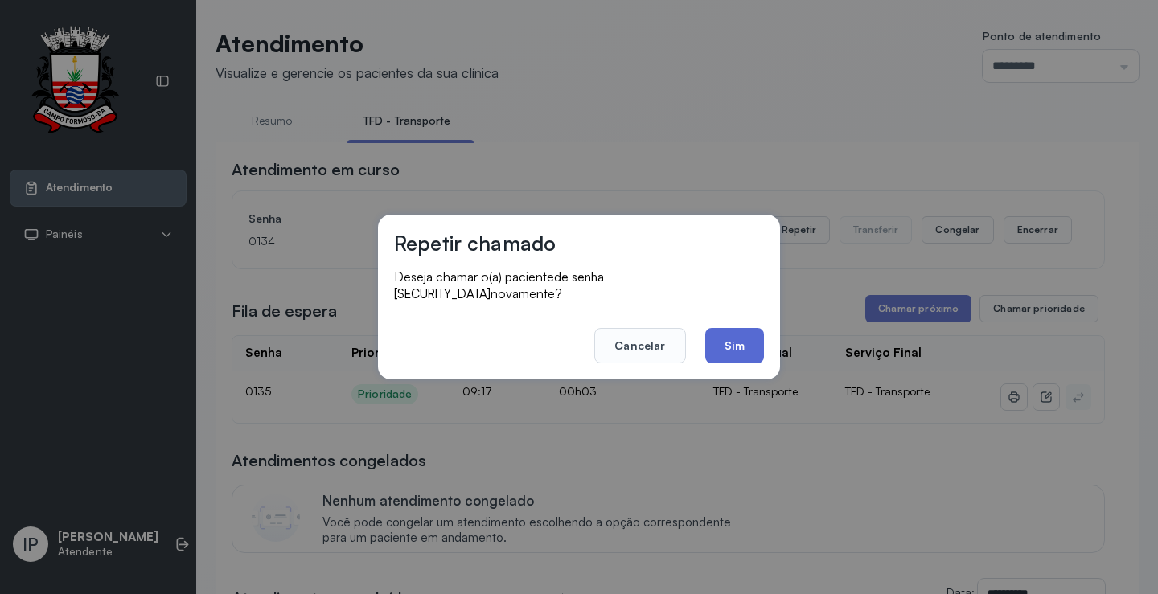
click at [722, 328] on button "Sim" at bounding box center [734, 345] width 59 height 35
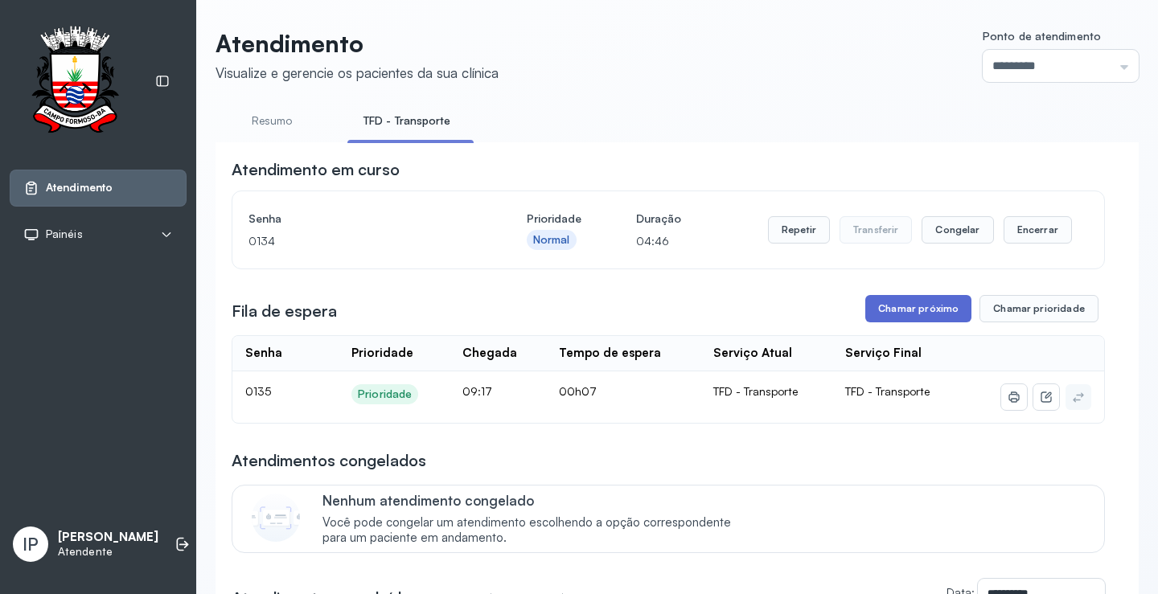
click at [904, 313] on button "Chamar próximo" at bounding box center [919, 308] width 106 height 27
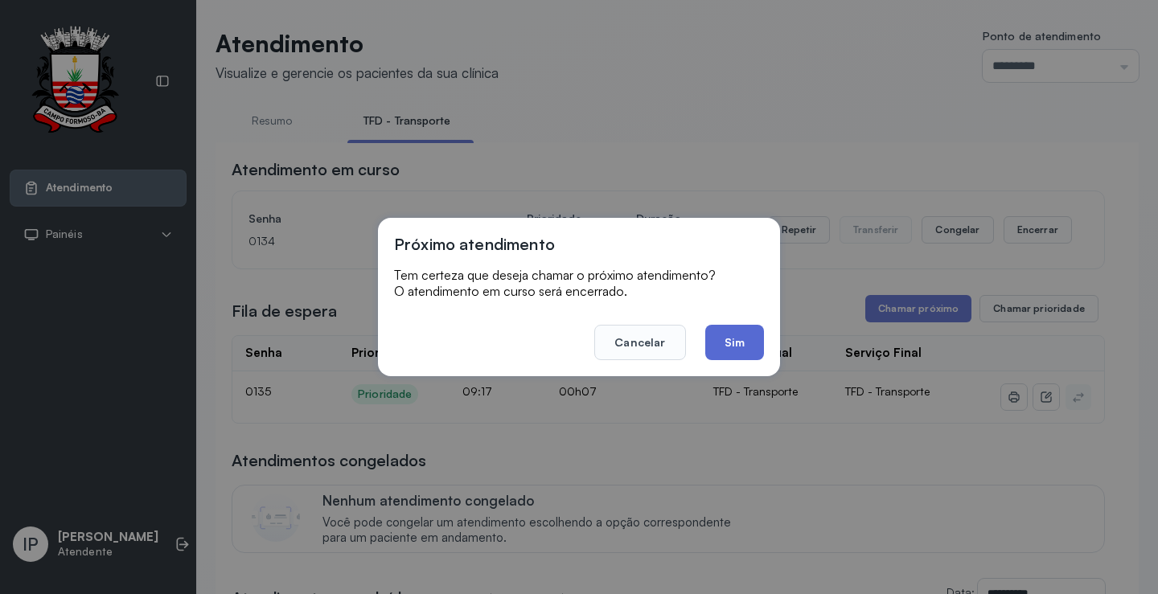
click at [730, 332] on button "Sim" at bounding box center [734, 342] width 59 height 35
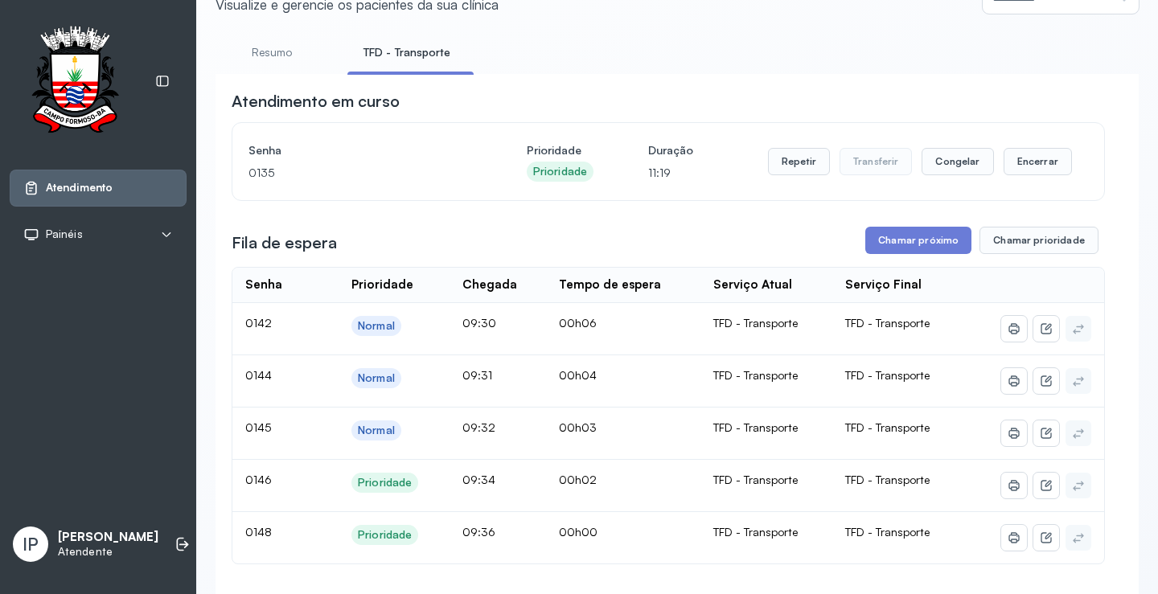
scroll to position [161, 0]
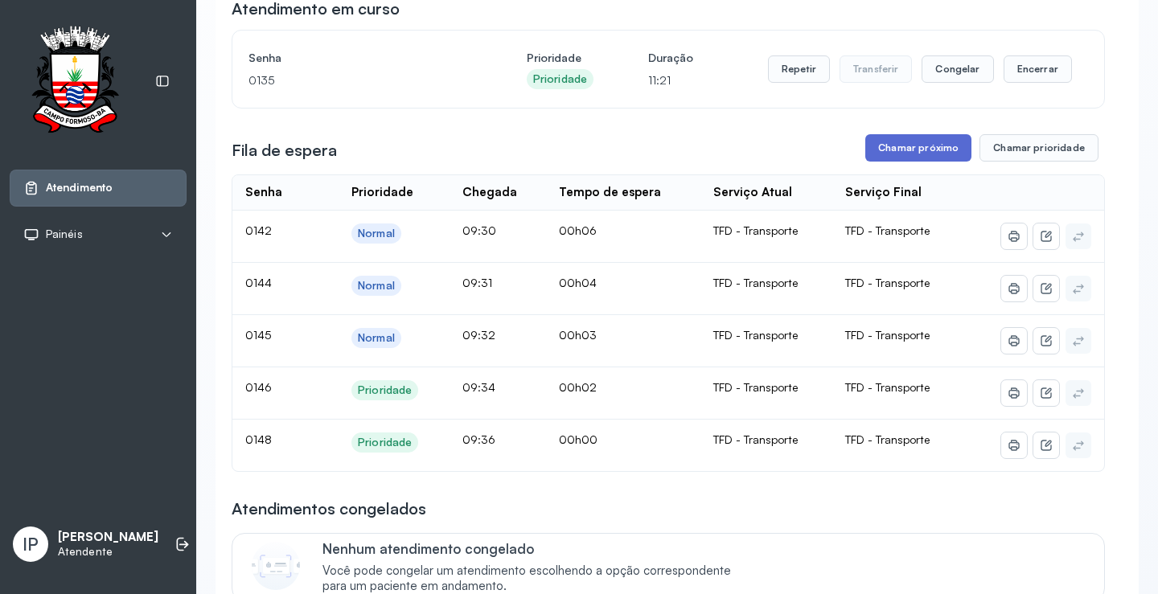
click at [931, 158] on button "Chamar próximo" at bounding box center [919, 147] width 106 height 27
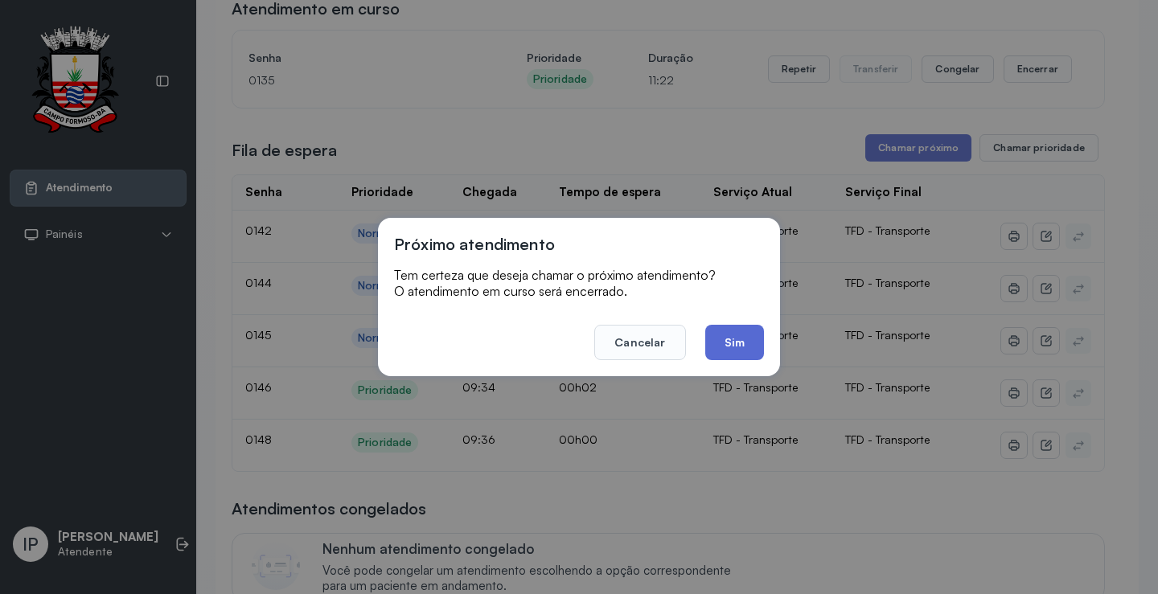
click at [738, 346] on button "Sim" at bounding box center [734, 342] width 59 height 35
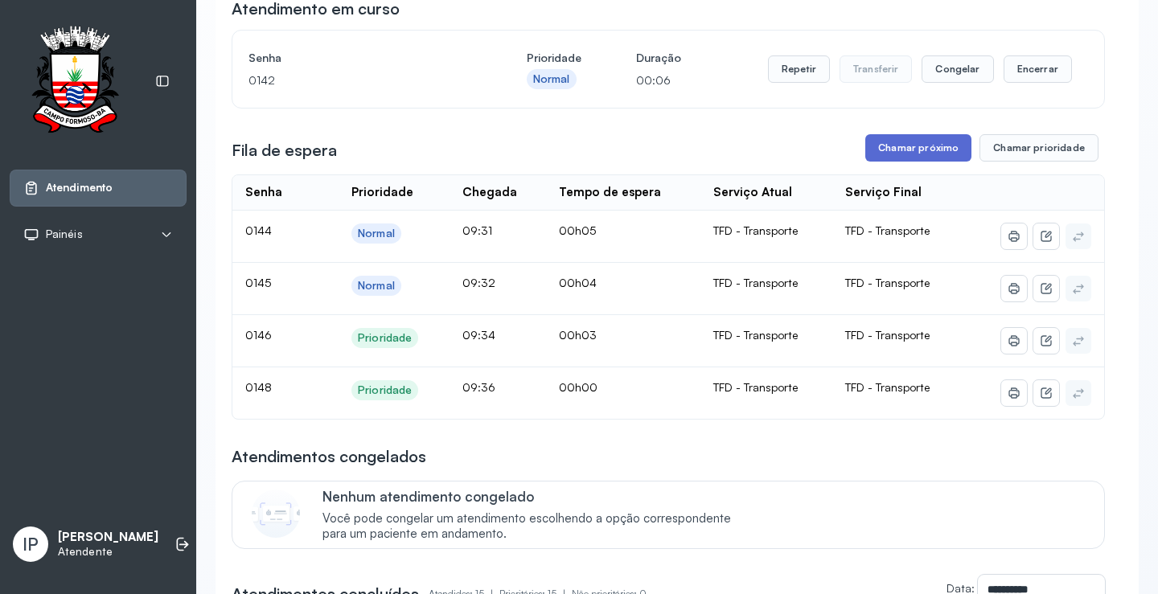
click at [915, 159] on button "Chamar próximo" at bounding box center [919, 147] width 106 height 27
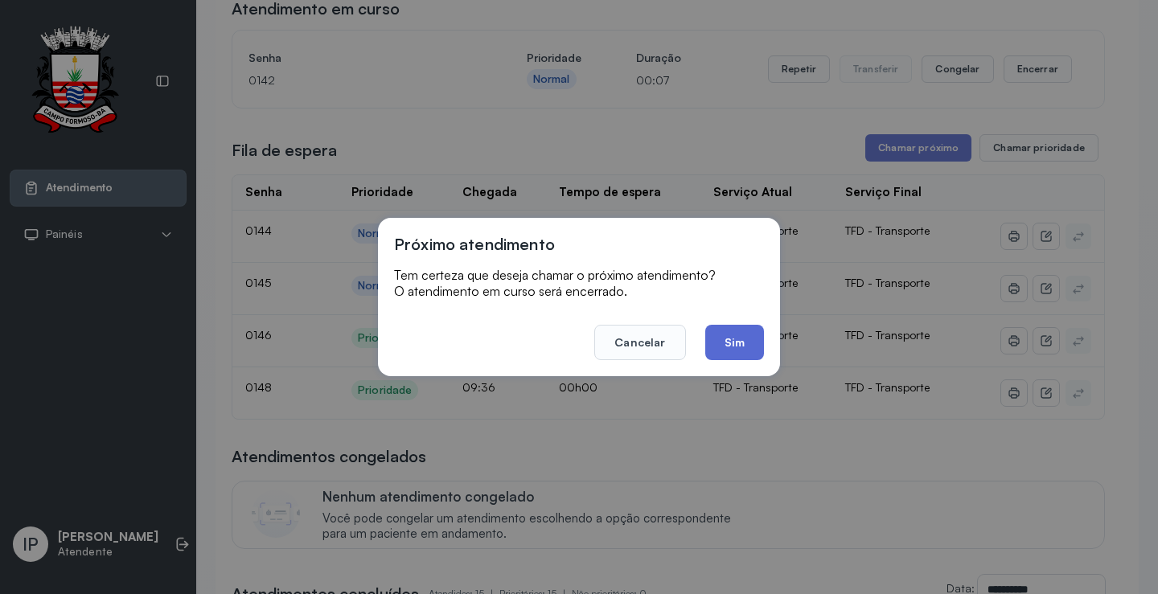
click at [719, 345] on button "Sim" at bounding box center [734, 342] width 59 height 35
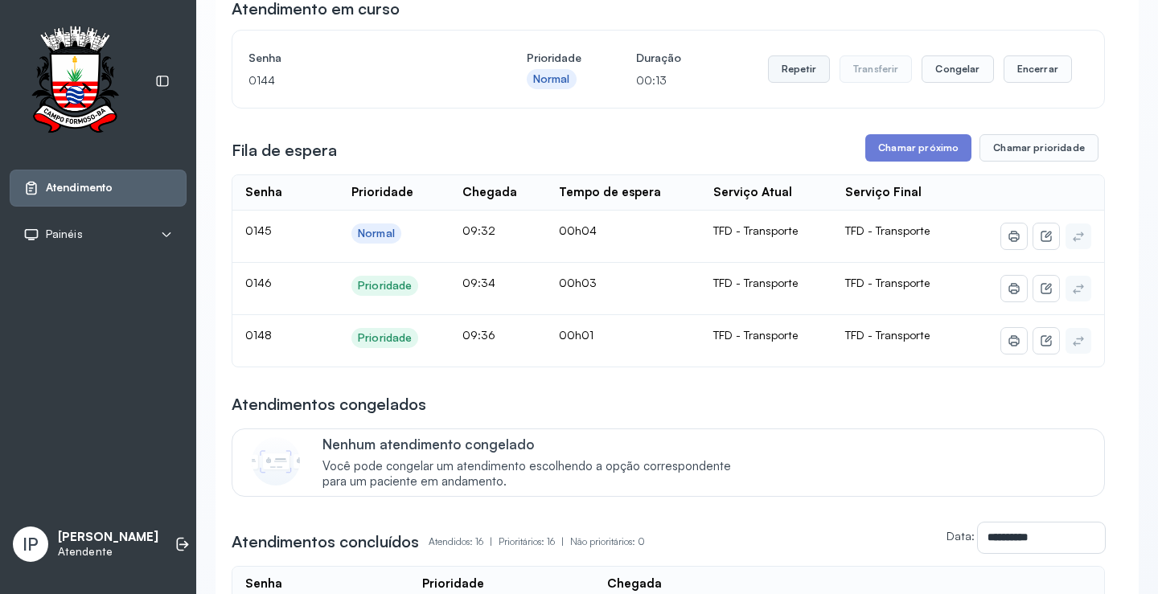
click at [798, 74] on button "Repetir" at bounding box center [799, 69] width 62 height 27
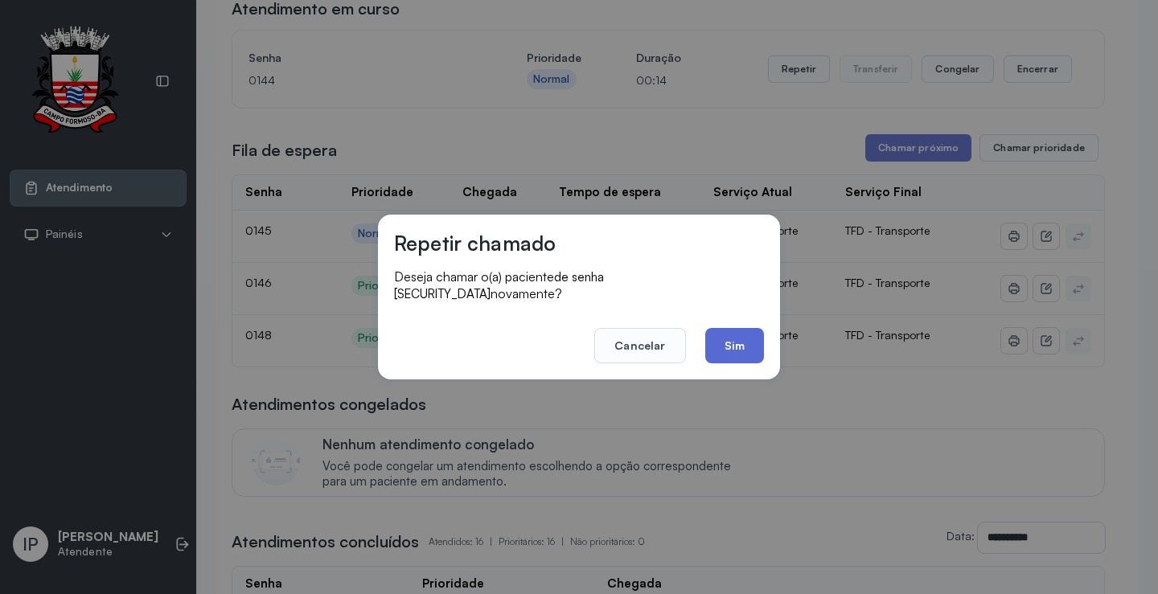
click at [724, 328] on button "Sim" at bounding box center [734, 345] width 59 height 35
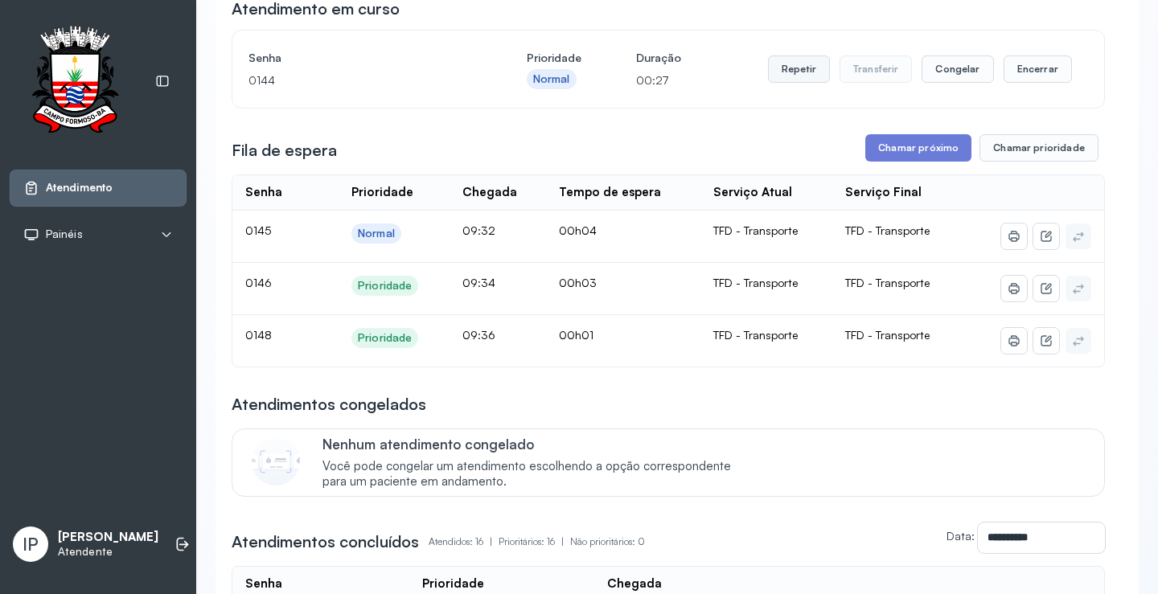
click at [777, 76] on button "Repetir" at bounding box center [799, 69] width 62 height 27
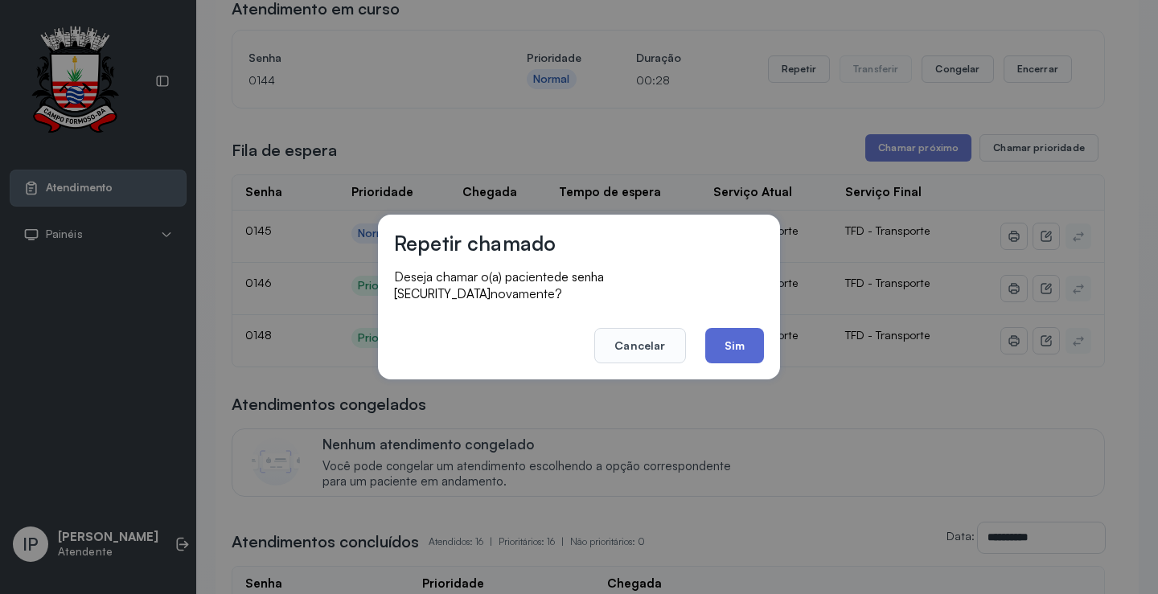
click at [721, 328] on button "Sim" at bounding box center [734, 345] width 59 height 35
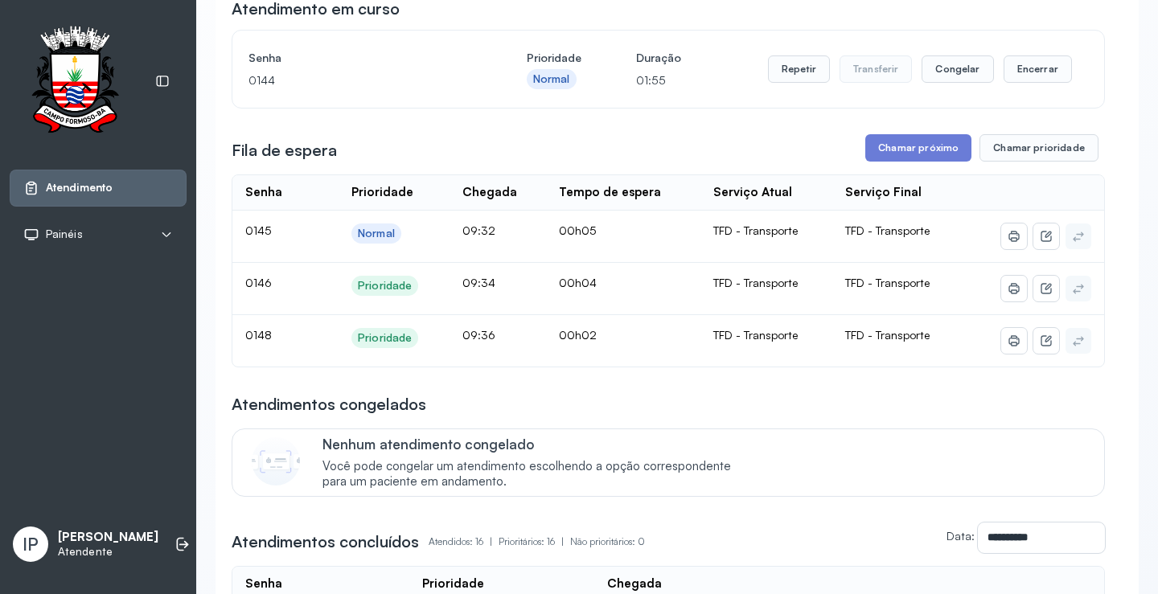
click at [890, 146] on button "Chamar próximo" at bounding box center [919, 147] width 106 height 27
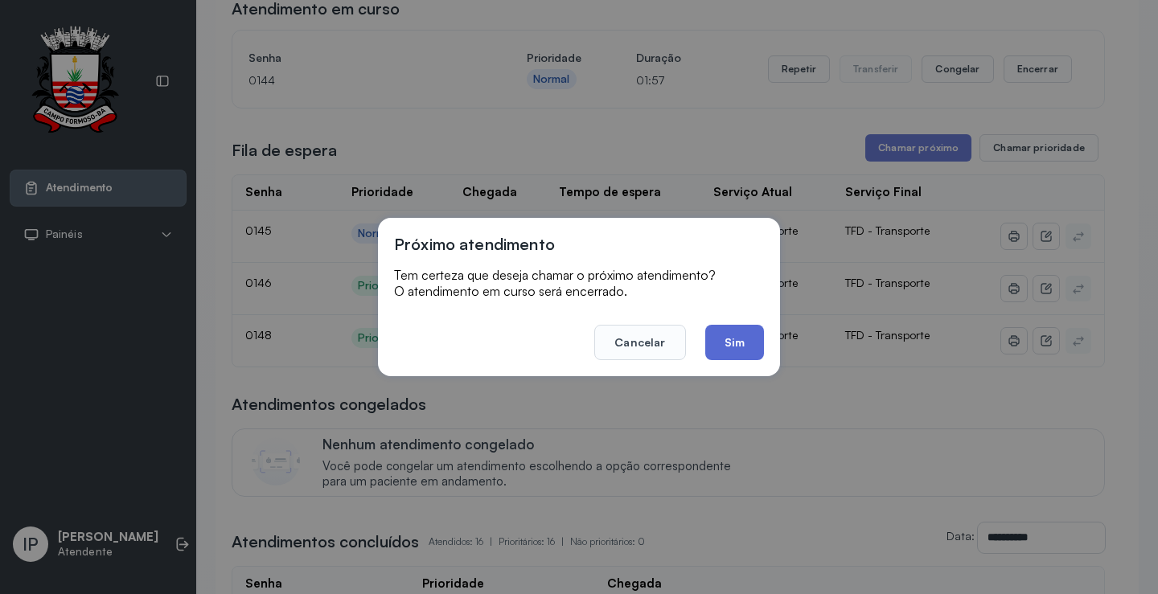
click at [739, 338] on button "Sim" at bounding box center [734, 342] width 59 height 35
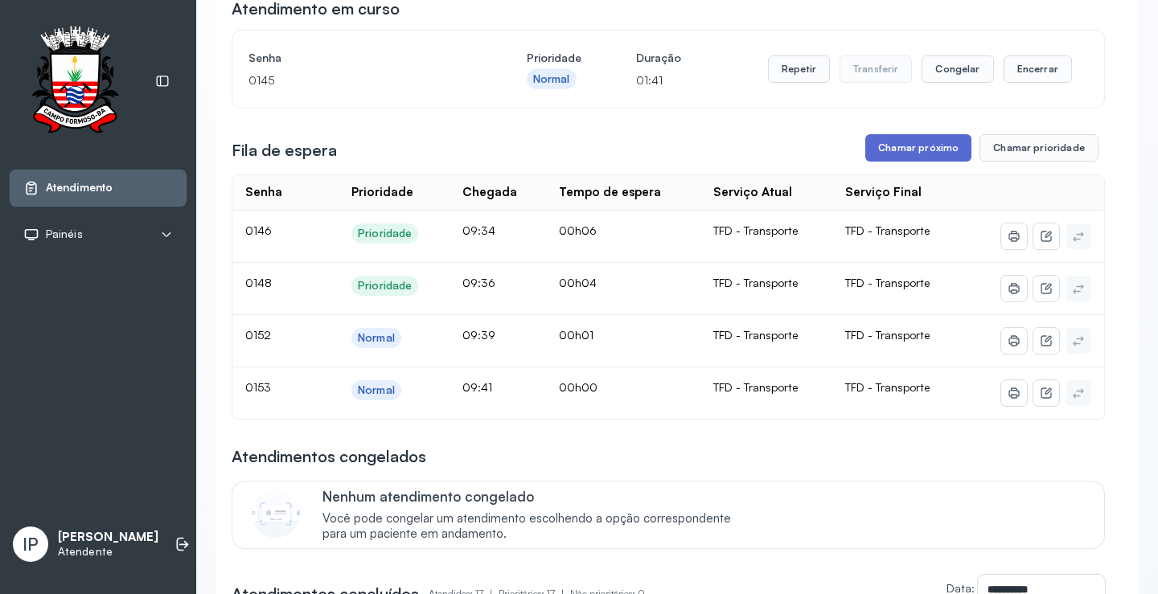
click at [897, 138] on button "Chamar próximo" at bounding box center [919, 147] width 106 height 27
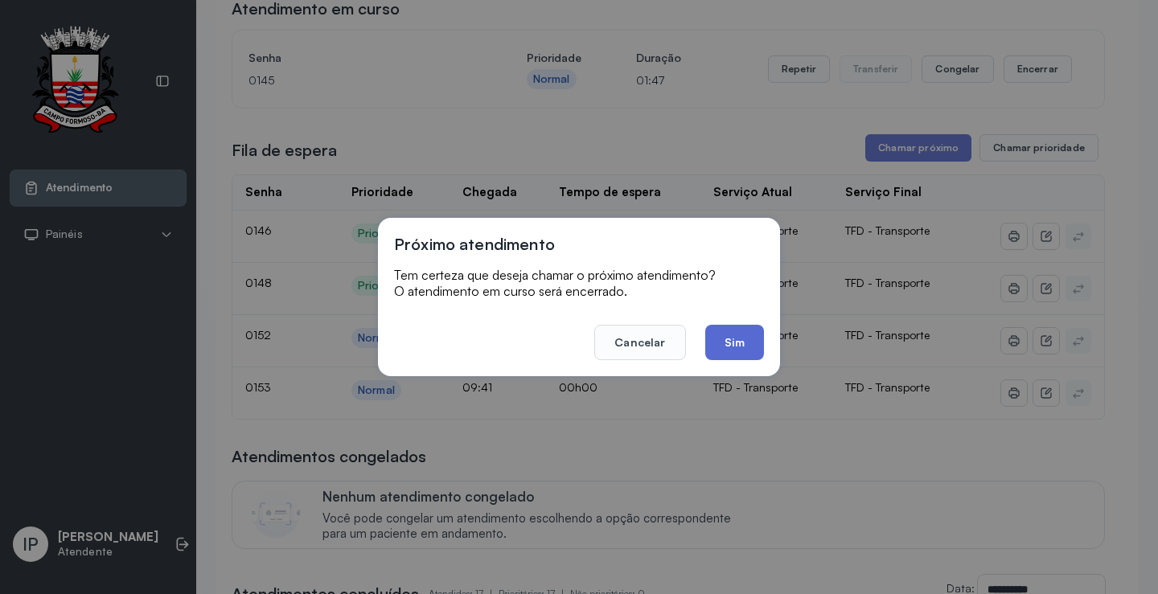
click at [749, 344] on button "Sim" at bounding box center [734, 342] width 59 height 35
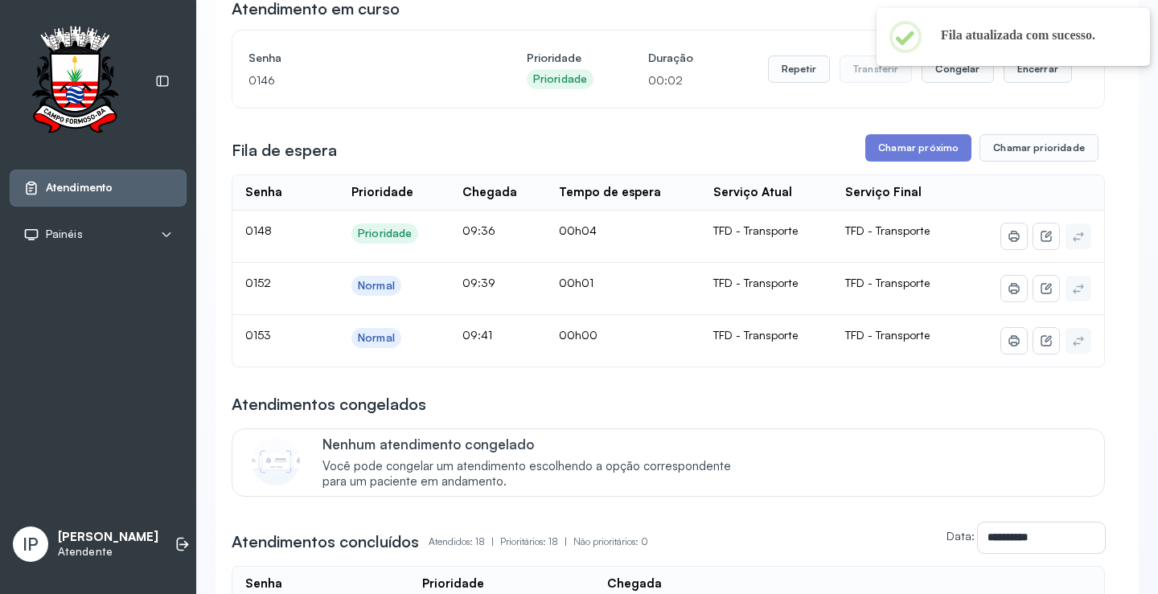
scroll to position [0, 0]
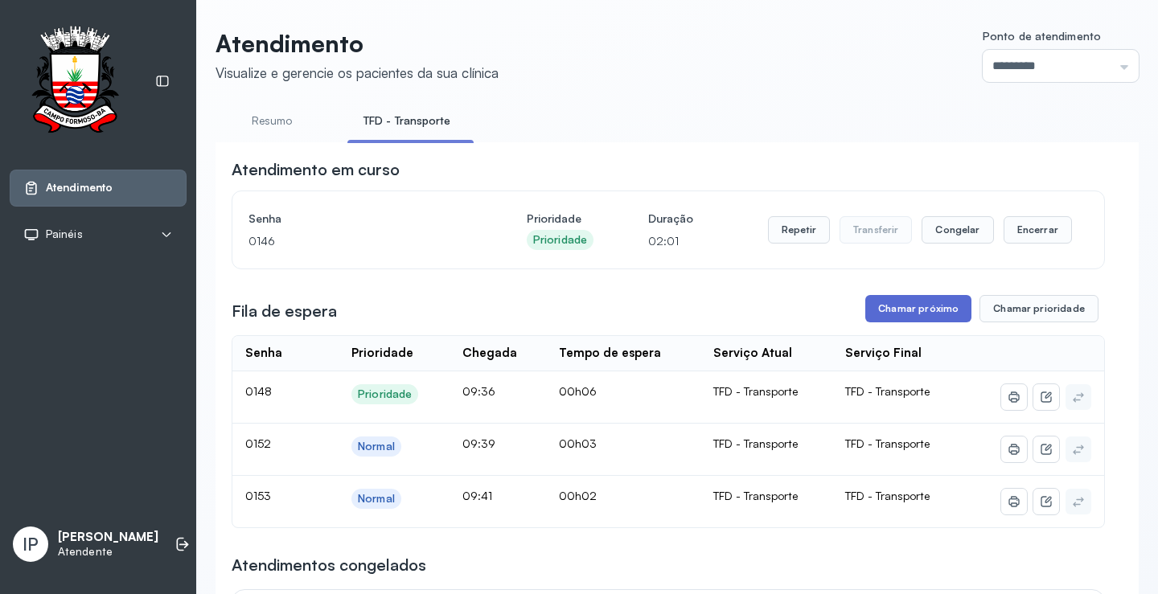
click at [886, 319] on button "Chamar próximo" at bounding box center [919, 308] width 106 height 27
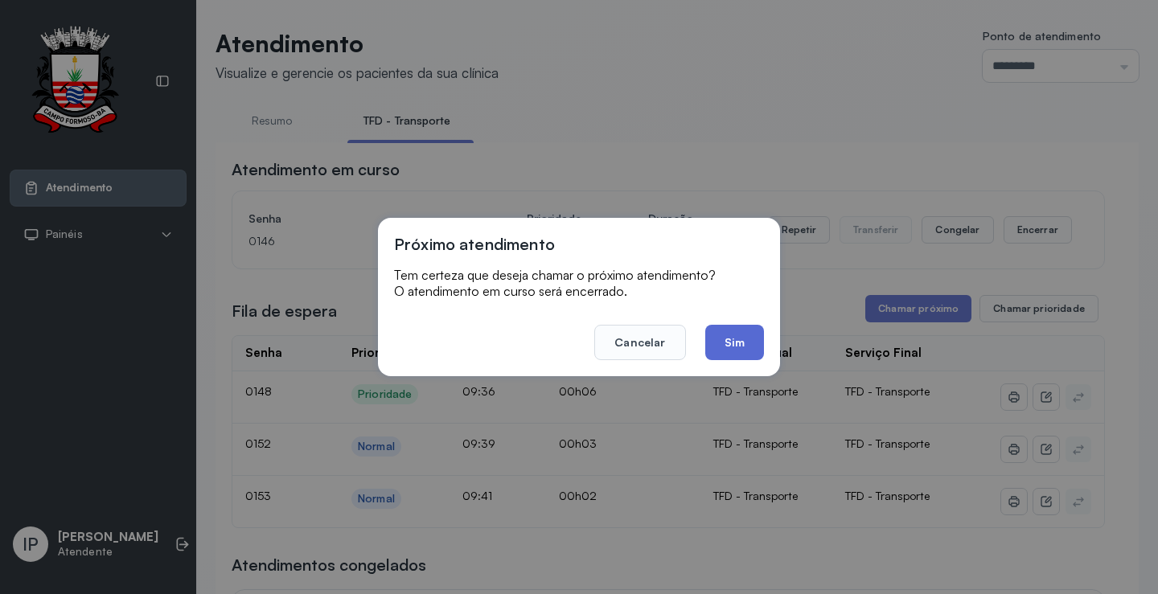
click at [734, 337] on button "Sim" at bounding box center [734, 342] width 59 height 35
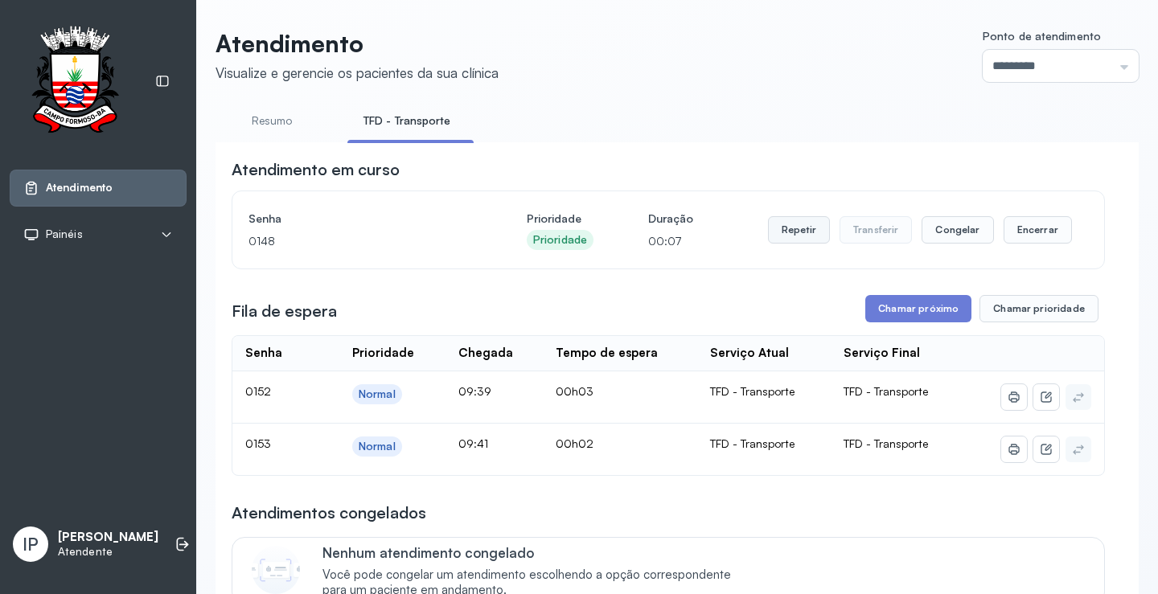
click at [793, 236] on button "Repetir" at bounding box center [799, 229] width 62 height 27
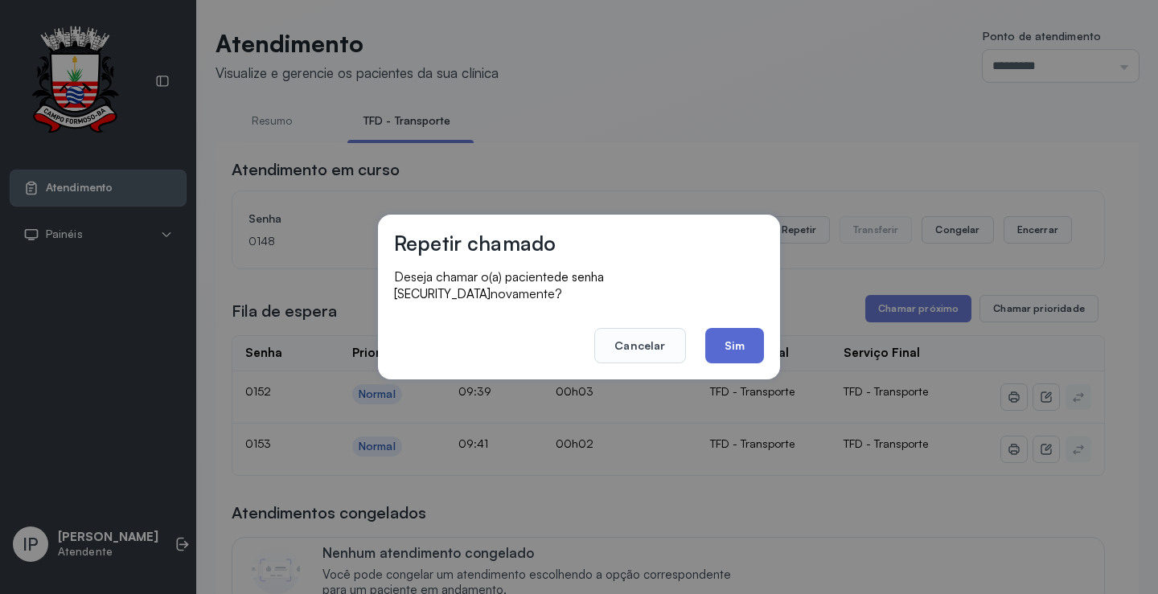
click at [739, 344] on button "Sim" at bounding box center [734, 345] width 59 height 35
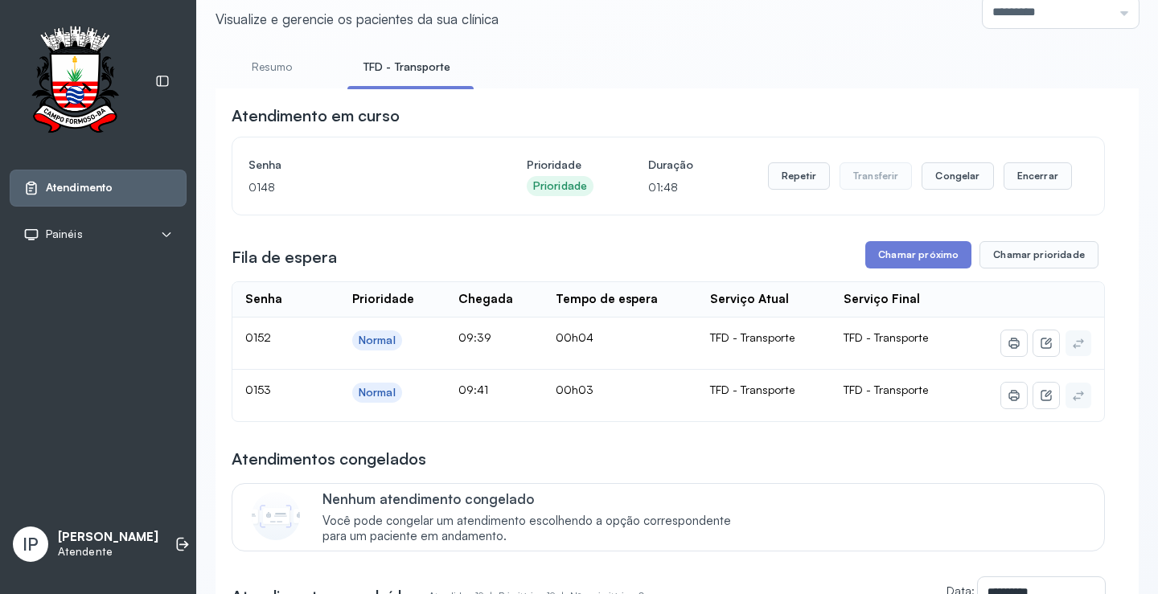
scroll to position [80, 0]
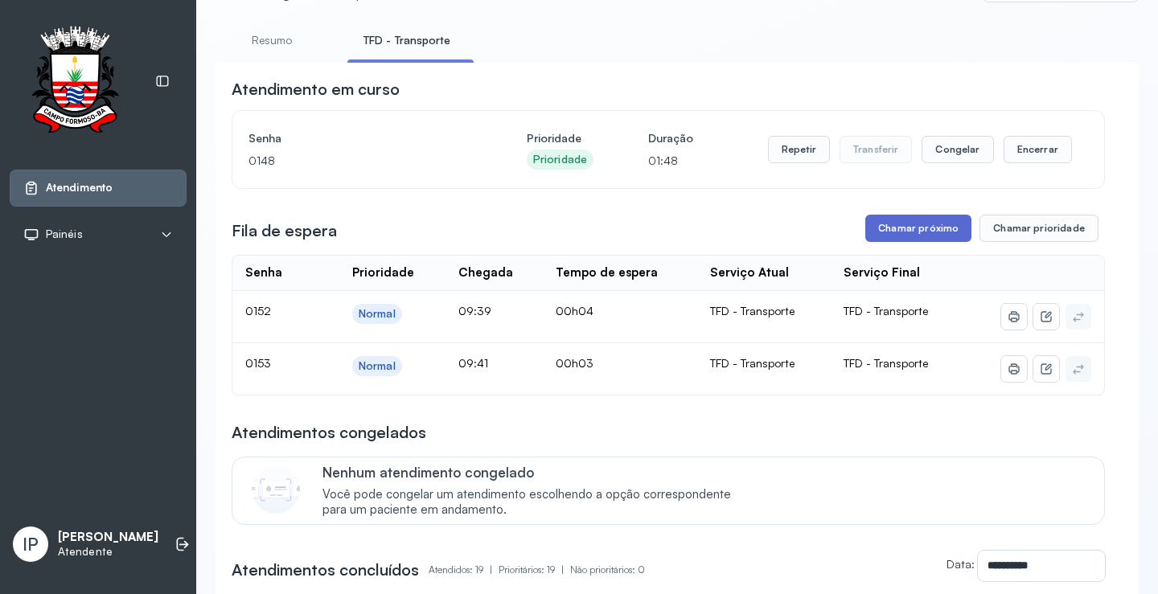
click at [911, 226] on button "Chamar próximo" at bounding box center [919, 228] width 106 height 27
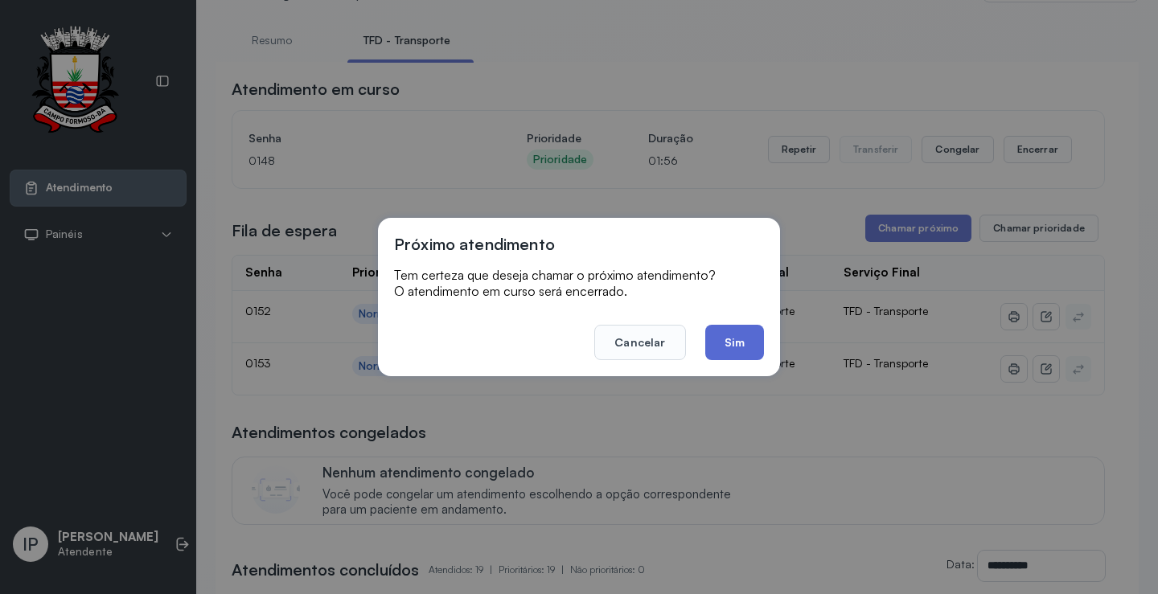
click at [727, 343] on button "Sim" at bounding box center [734, 342] width 59 height 35
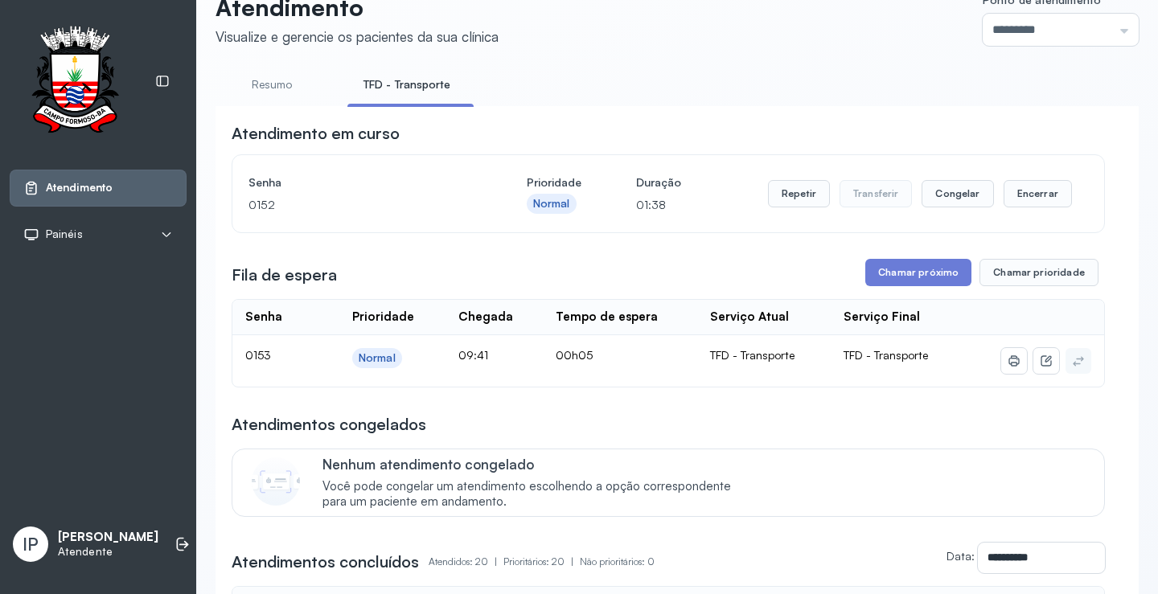
scroll to position [0, 0]
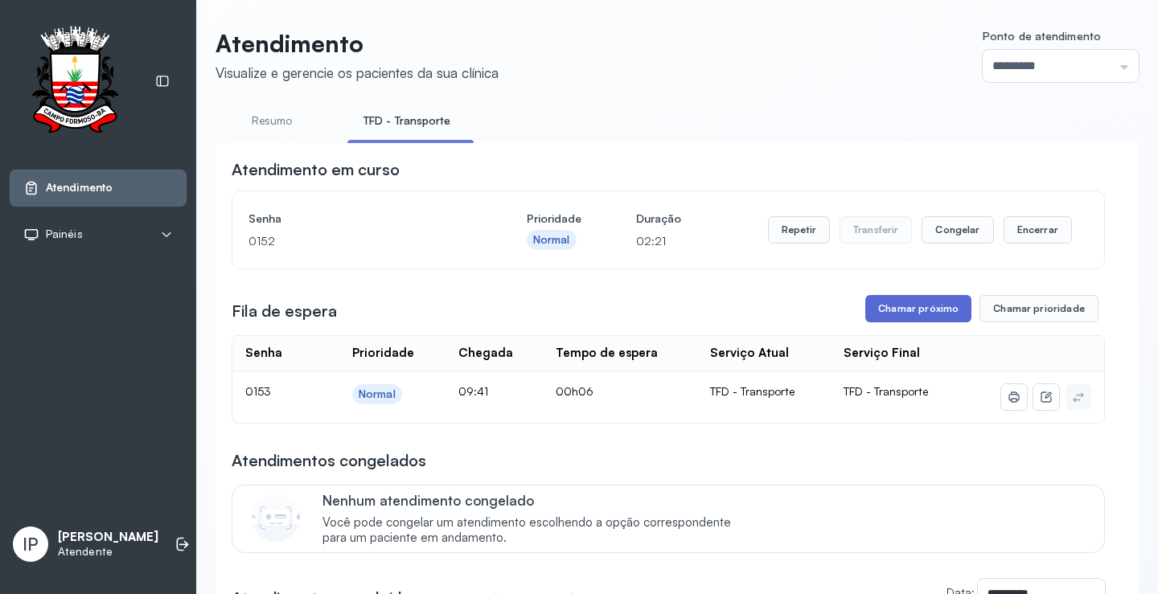
click at [926, 310] on button "Chamar próximo" at bounding box center [919, 308] width 106 height 27
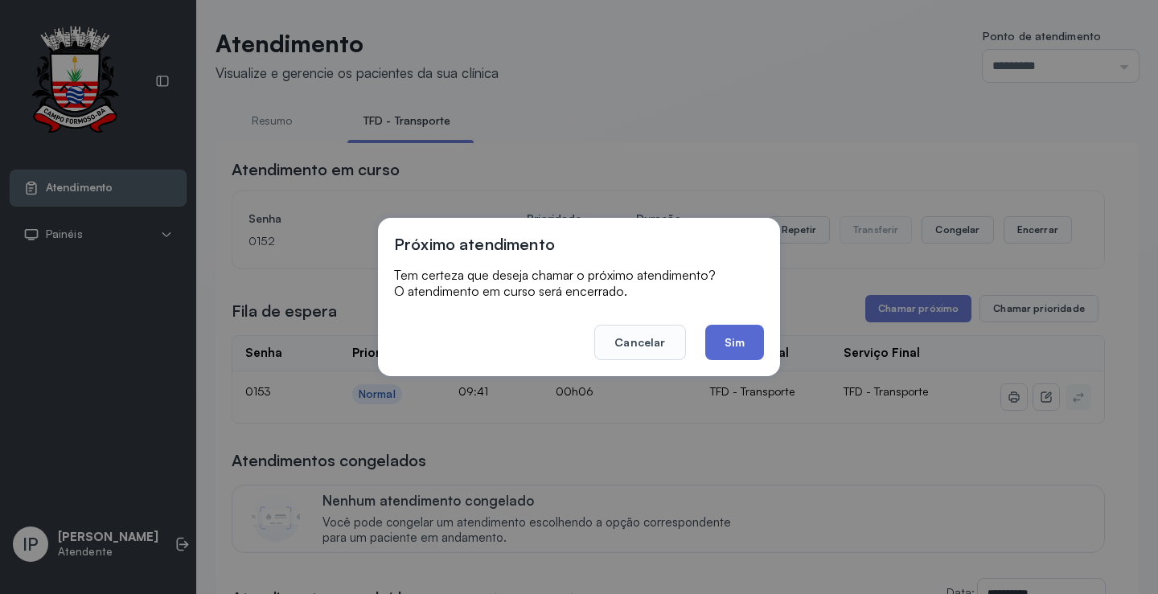
click at [726, 347] on button "Sim" at bounding box center [734, 342] width 59 height 35
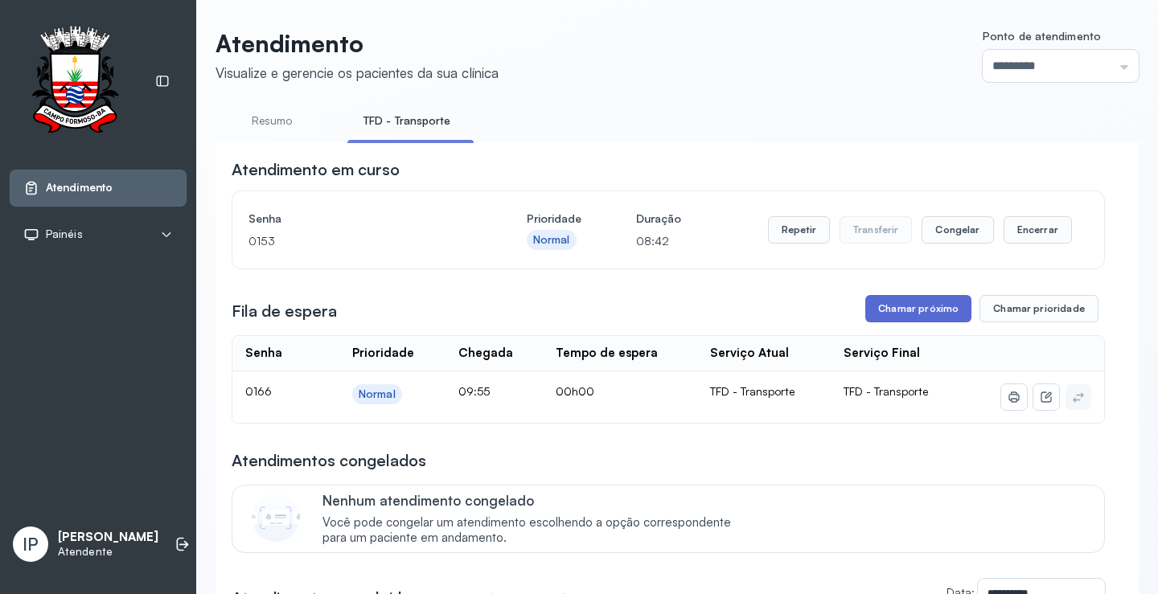
click at [921, 311] on button "Chamar próximo" at bounding box center [919, 308] width 106 height 27
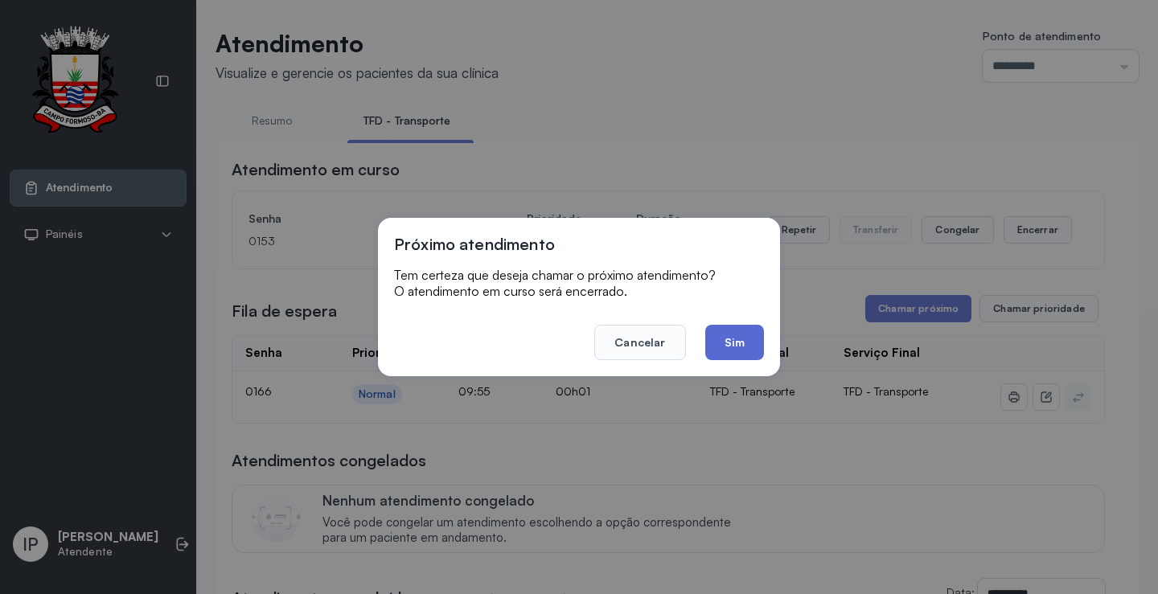
click at [749, 339] on button "Sim" at bounding box center [734, 342] width 59 height 35
